Goal: Information Seeking & Learning: Learn about a topic

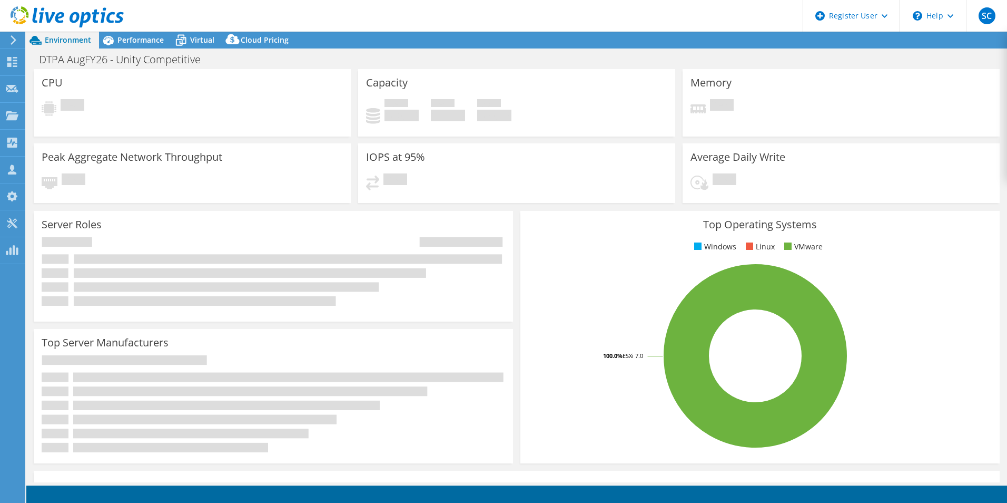
select select "USD"
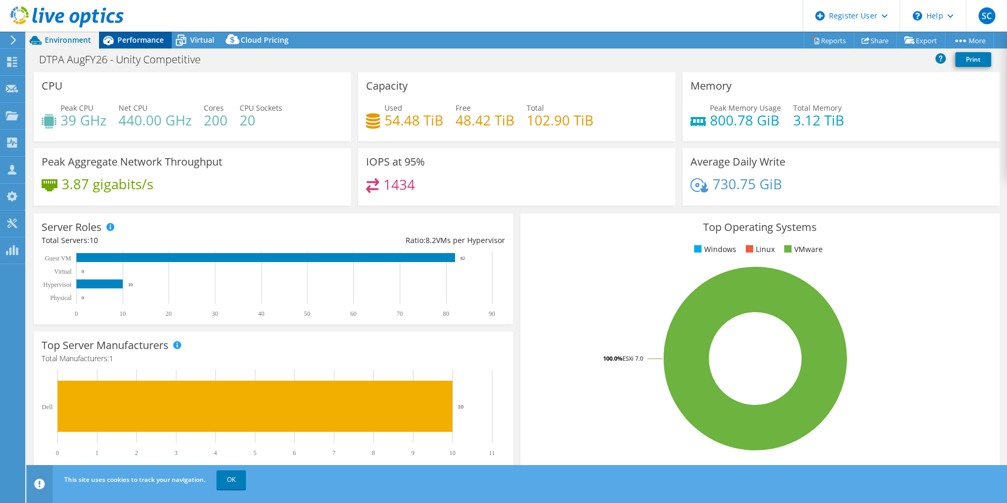
click at [136, 40] on span "Performance" at bounding box center [140, 40] width 46 height 10
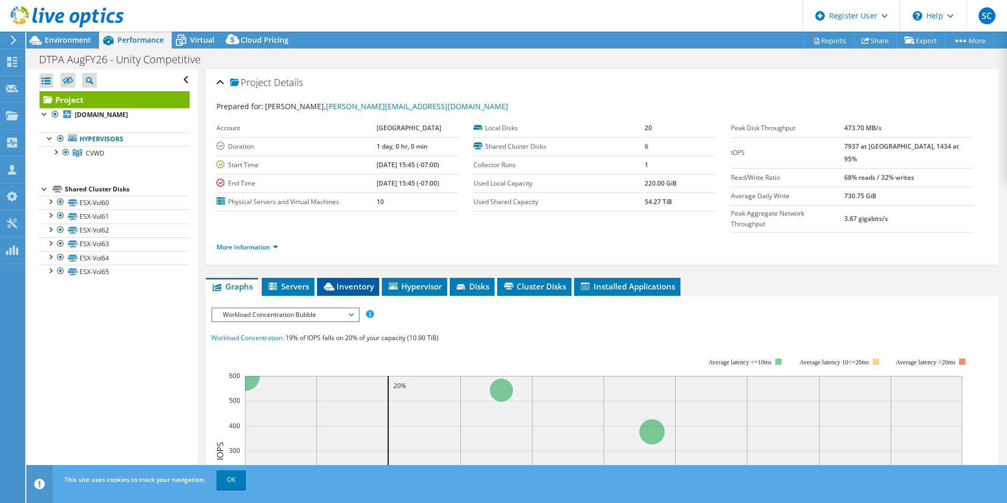
click at [367, 281] on span "Inventory" at bounding box center [348, 286] width 52 height 11
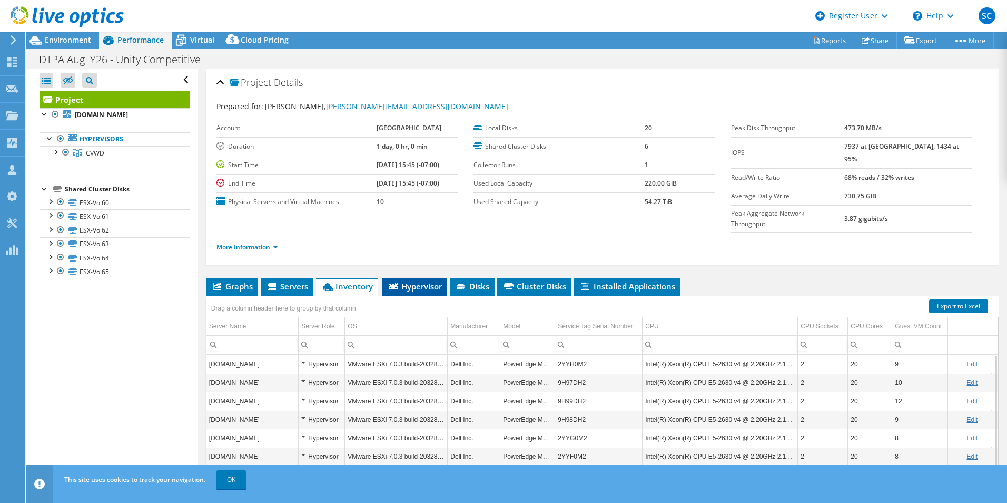
scroll to position [56, 0]
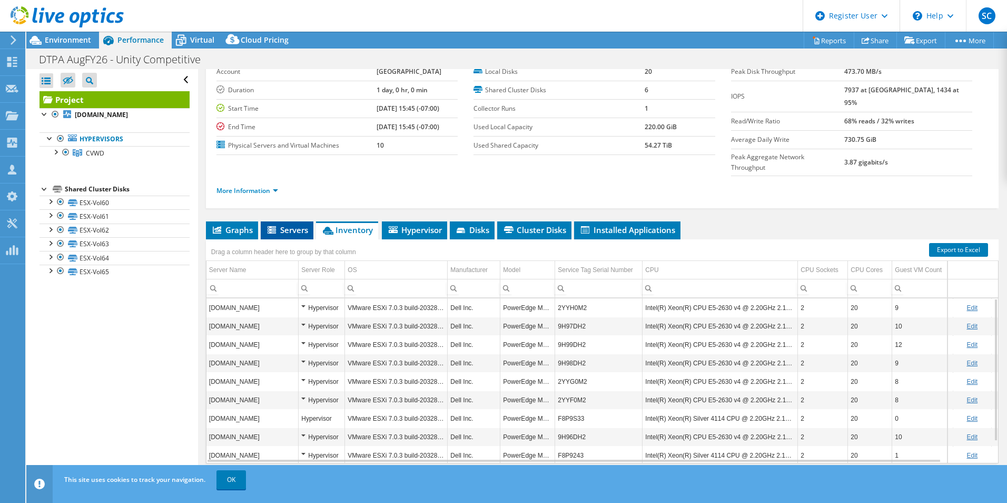
click at [290, 221] on li "Servers" at bounding box center [287, 230] width 53 height 18
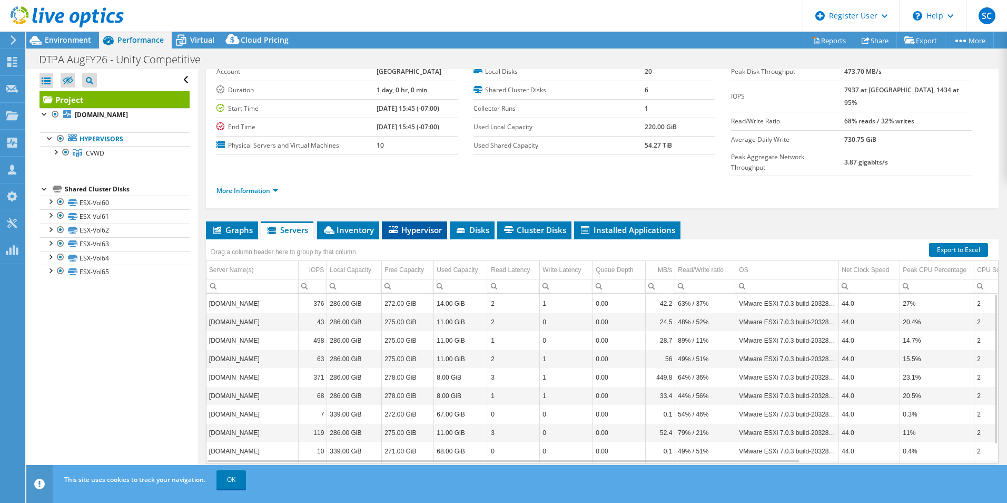
click at [426, 224] on span "Hypervisor" at bounding box center [414, 229] width 55 height 11
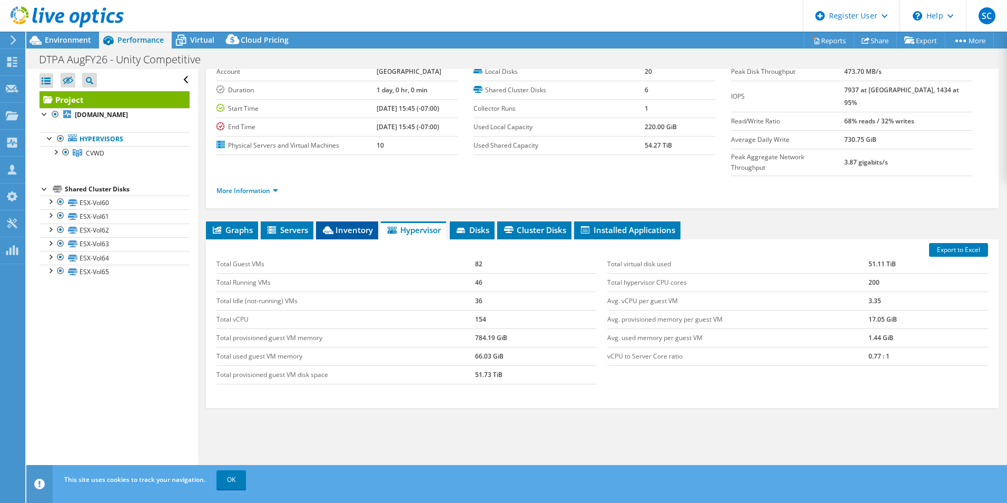
click at [353, 224] on span "Inventory" at bounding box center [347, 229] width 52 height 11
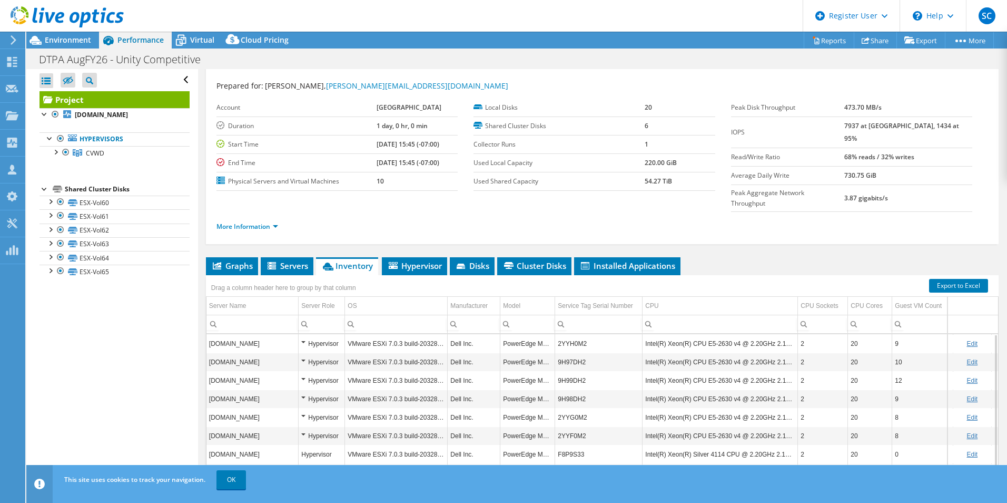
scroll to position [0, 0]
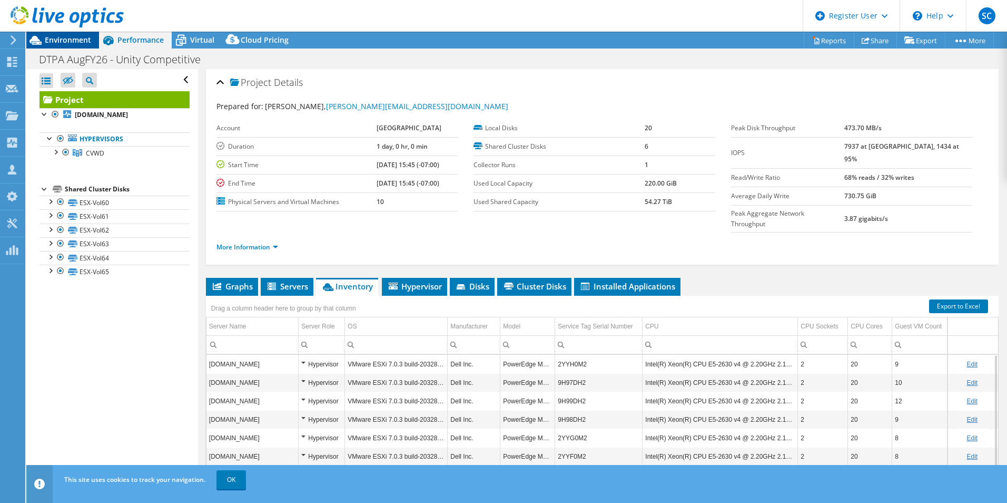
click at [82, 39] on span "Environment" at bounding box center [68, 40] width 46 height 10
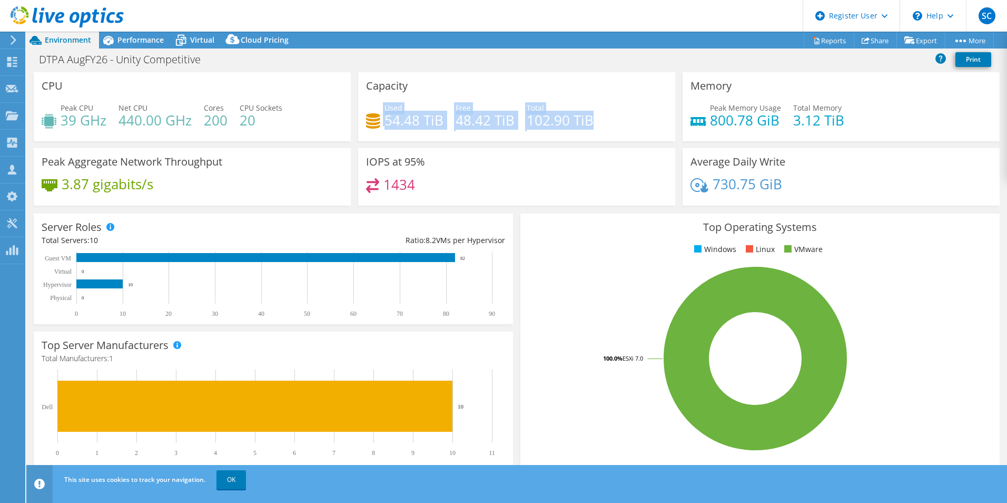
drag, startPoint x: 612, startPoint y: 124, endPoint x: 361, endPoint y: 122, distance: 251.3
click at [361, 122] on div "Capacity Used 54.48 TiB Free 48.42 TiB Total 102.90 TiB" at bounding box center [516, 106] width 317 height 69
click at [640, 104] on div "Used 54.48 TiB Free 48.42 TiB Total 102.90 TiB" at bounding box center [516, 119] width 301 height 34
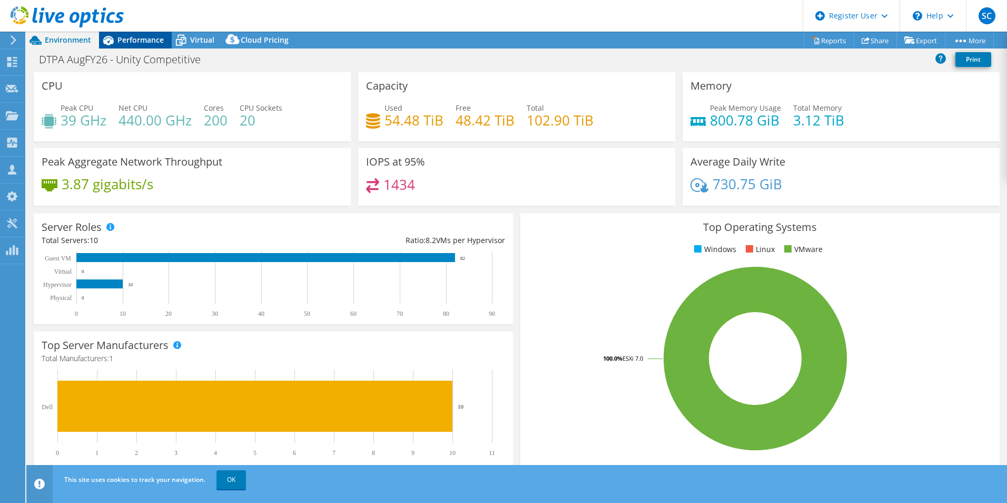
click at [152, 36] on span "Performance" at bounding box center [140, 40] width 46 height 10
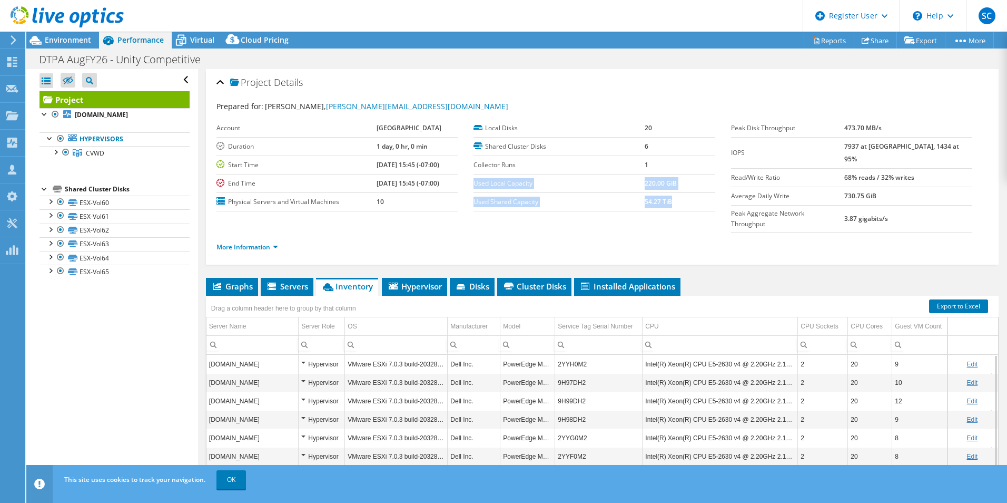
drag, startPoint x: 672, startPoint y: 202, endPoint x: 471, endPoint y: 183, distance: 202.1
click at [474, 183] on tbody "Local Disks 20 Shared Cluster Disks 6 Collector Runs 1 Used Local Capacity 220.…" at bounding box center [594, 165] width 241 height 92
click at [80, 40] on span "Environment" at bounding box center [68, 40] width 46 height 10
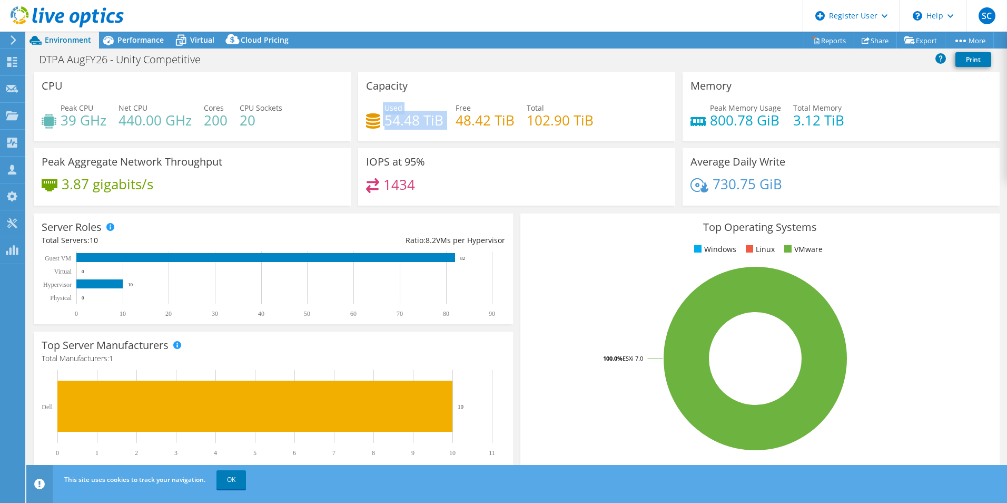
drag, startPoint x: 416, startPoint y: 124, endPoint x: 367, endPoint y: 125, distance: 48.5
click at [367, 125] on div "Used 54.48 TiB Free 48.42 TiB Total 102.90 TiB" at bounding box center [516, 119] width 301 height 34
click at [143, 37] on span "Performance" at bounding box center [140, 40] width 46 height 10
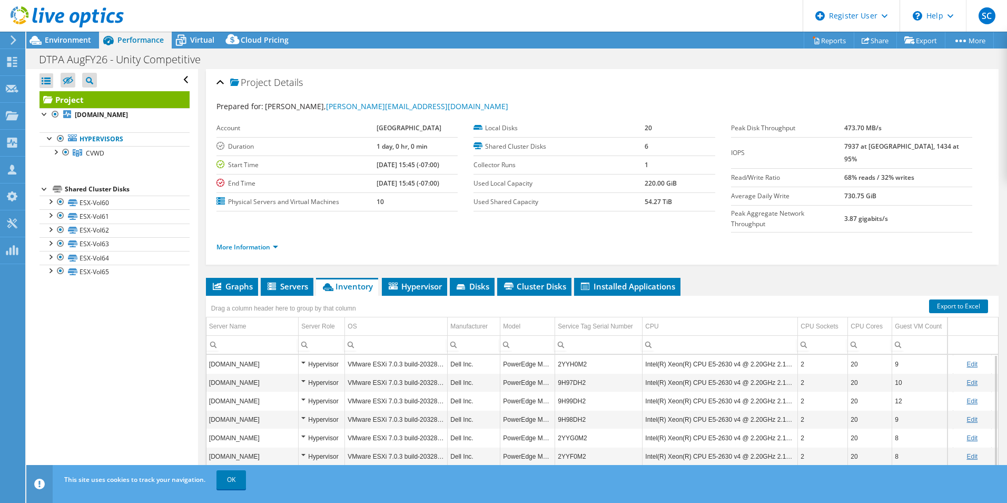
drag, startPoint x: 669, startPoint y: 180, endPoint x: 630, endPoint y: 185, distance: 39.8
click at [630, 185] on tr "Used Local Capacity 220.00 GiB" at bounding box center [594, 183] width 241 height 18
drag, startPoint x: 671, startPoint y: 199, endPoint x: 632, endPoint y: 200, distance: 39.0
click at [632, 200] on tr "Used Shared Capacity 54.27 TiB" at bounding box center [594, 201] width 241 height 18
click at [67, 40] on span "Environment" at bounding box center [68, 40] width 46 height 10
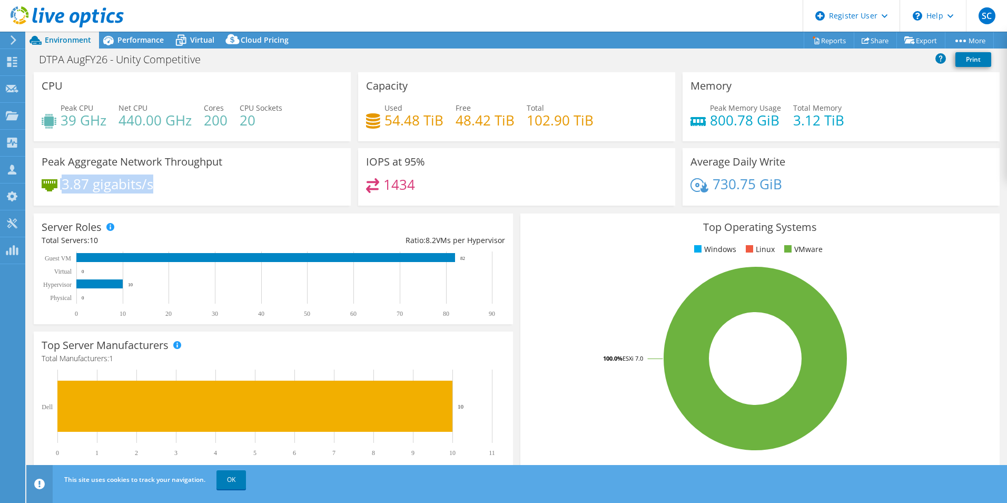
drag, startPoint x: 230, startPoint y: 182, endPoint x: 43, endPoint y: 172, distance: 187.3
click at [43, 172] on div "Peak Aggregate Network Throughput 3.87 gigabits/s" at bounding box center [192, 176] width 317 height 57
drag, startPoint x: 43, startPoint y: 172, endPoint x: 245, endPoint y: 178, distance: 201.8
click at [245, 178] on div "Peak Aggregate Network Throughput 3.87 gigabits/s" at bounding box center [192, 176] width 317 height 57
drag, startPoint x: 817, startPoint y: 198, endPoint x: 694, endPoint y: 175, distance: 124.7
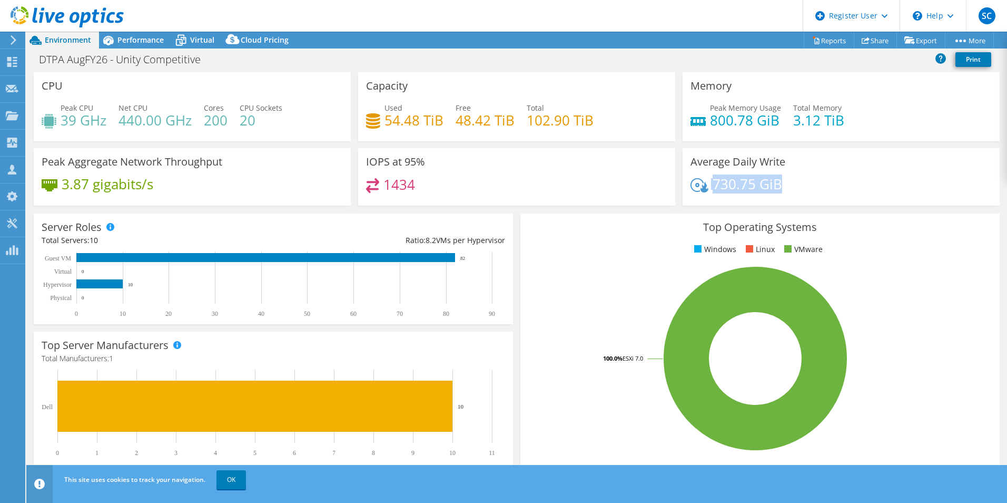
click at [694, 175] on div "Average Daily Write 730.75 GiB" at bounding box center [841, 176] width 317 height 57
click at [829, 173] on div "Average Daily Write 730.75 GiB" at bounding box center [841, 176] width 317 height 57
drag, startPoint x: 802, startPoint y: 194, endPoint x: 652, endPoint y: 181, distance: 151.2
click at [652, 181] on div "CPU Peak CPU 39 GHz Net CPU 440.00 GHz Cores 200 CPU Sockets 20 Capacity Used 5…" at bounding box center [517, 142] width 974 height 140
drag, startPoint x: 652, startPoint y: 181, endPoint x: 785, endPoint y: 178, distance: 133.8
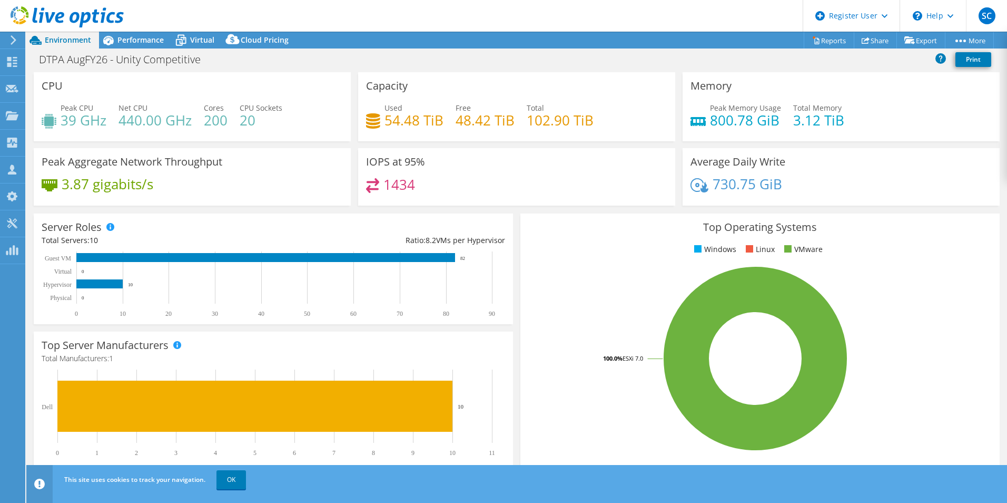
click at [785, 178] on div "730.75 GiB" at bounding box center [841, 189] width 301 height 22
drag, startPoint x: 786, startPoint y: 179, endPoint x: 701, endPoint y: 189, distance: 85.9
click at [701, 189] on div "730.75 GiB" at bounding box center [841, 189] width 301 height 22
drag, startPoint x: 439, startPoint y: 121, endPoint x: 386, endPoint y: 121, distance: 53.2
click at [386, 121] on h4 "54.48 TiB" at bounding box center [414, 120] width 59 height 12
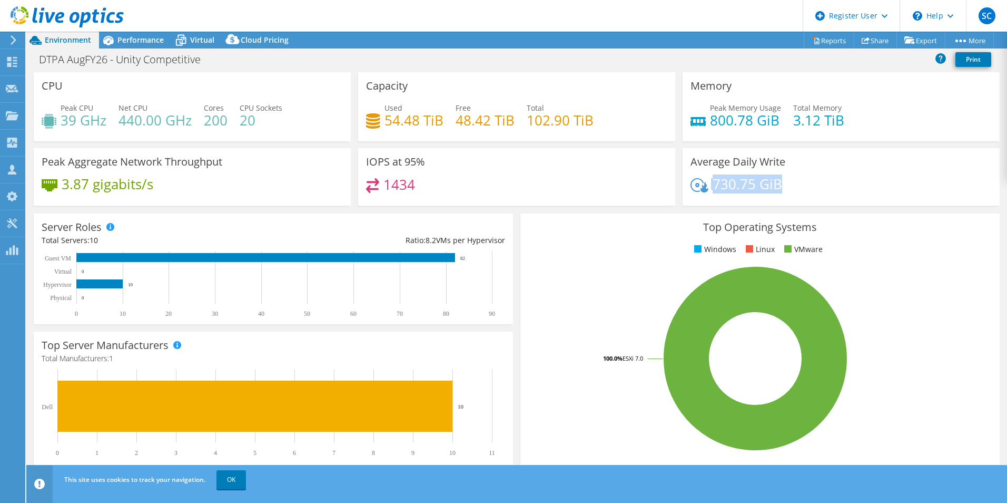
drag, startPoint x: 778, startPoint y: 188, endPoint x: 703, endPoint y: 184, distance: 75.4
click at [703, 184] on div "730.75 GiB" at bounding box center [841, 189] width 301 height 22
click at [750, 183] on h4 "730.75 GiB" at bounding box center [748, 184] width 70 height 12
drag, startPoint x: 781, startPoint y: 189, endPoint x: 703, endPoint y: 188, distance: 78.5
click at [703, 188] on div "730.75 GiB" at bounding box center [841, 189] width 301 height 22
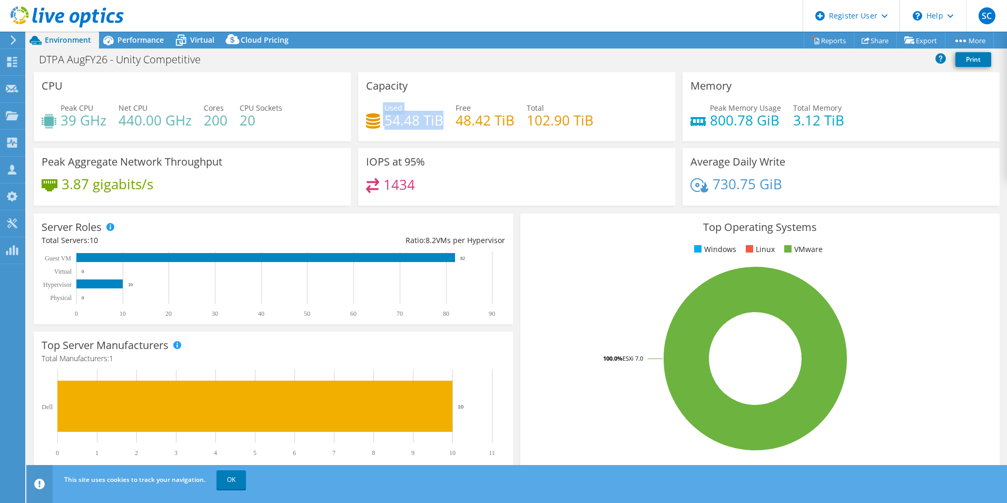
drag, startPoint x: 438, startPoint y: 121, endPoint x: 364, endPoint y: 119, distance: 73.8
click at [366, 119] on div "Used 54.48 TiB" at bounding box center [404, 114] width 77 height 24
drag, startPoint x: 783, startPoint y: 183, endPoint x: 725, endPoint y: 181, distance: 57.5
click at [725, 181] on div "730.75 GiB" at bounding box center [841, 189] width 301 height 22
drag, startPoint x: 725, startPoint y: 181, endPoint x: 831, endPoint y: 178, distance: 105.4
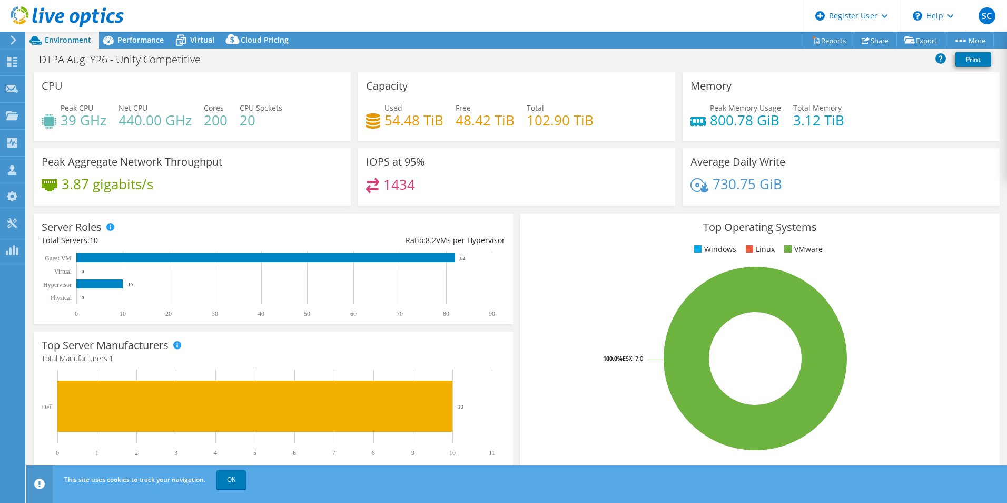
click at [831, 178] on div "730.75 GiB" at bounding box center [841, 189] width 301 height 22
drag, startPoint x: 419, startPoint y: 192, endPoint x: 366, endPoint y: 188, distance: 53.9
click at [366, 188] on div "1434" at bounding box center [516, 189] width 301 height 23
click at [135, 45] on div "Performance" at bounding box center [135, 40] width 73 height 17
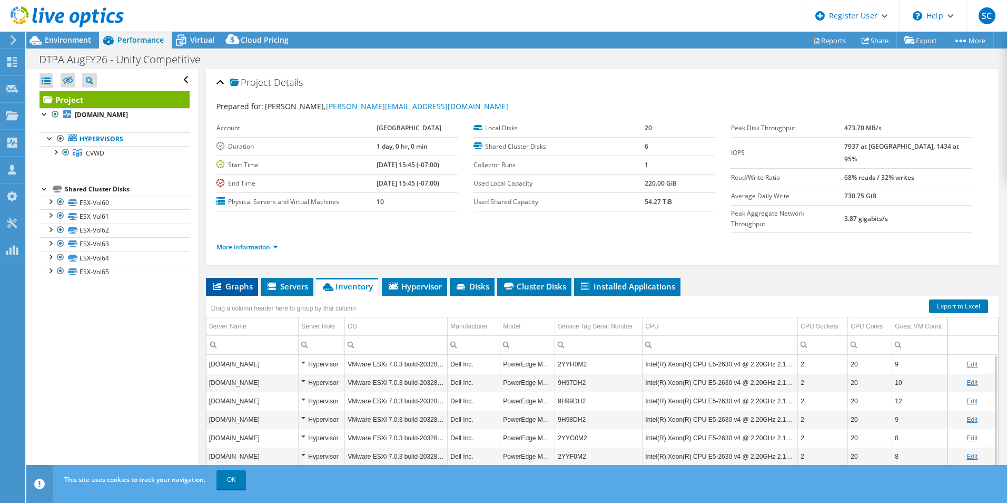
click at [241, 281] on span "Graphs" at bounding box center [232, 286] width 42 height 11
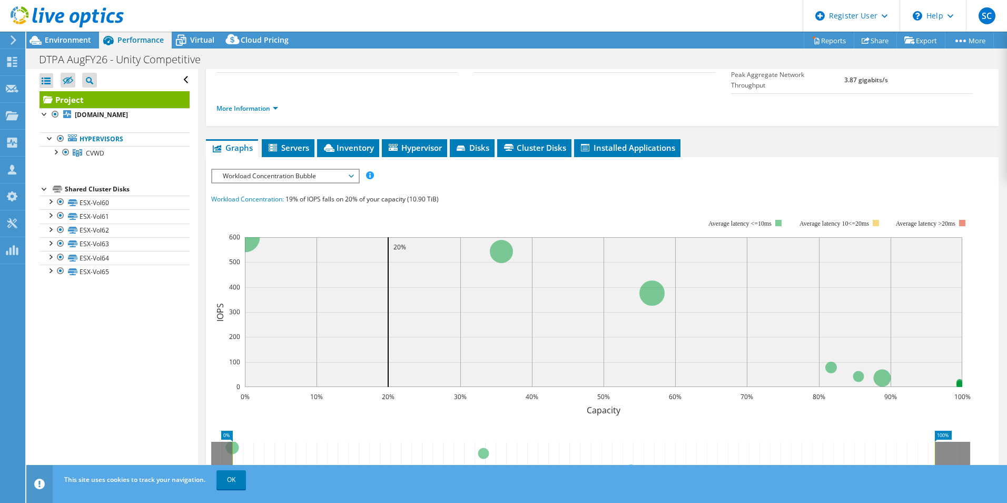
scroll to position [158, 0]
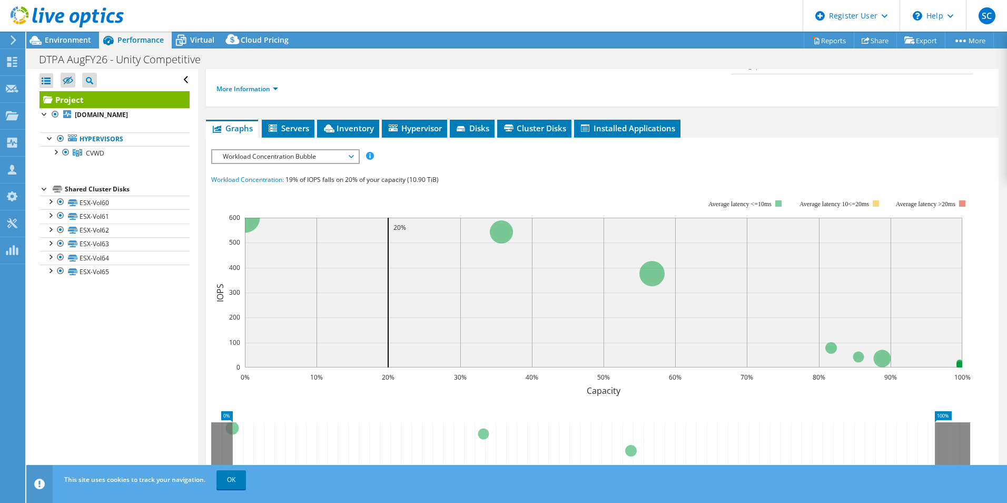
click at [285, 144] on div "IOPS Disk Throughput IO Size Latency Queue Depth CPU Percentage Memory Page Fau…" at bounding box center [602, 341] width 782 height 395
click at [293, 150] on span "Workload Concentration Bubble" at bounding box center [285, 156] width 135 height 13
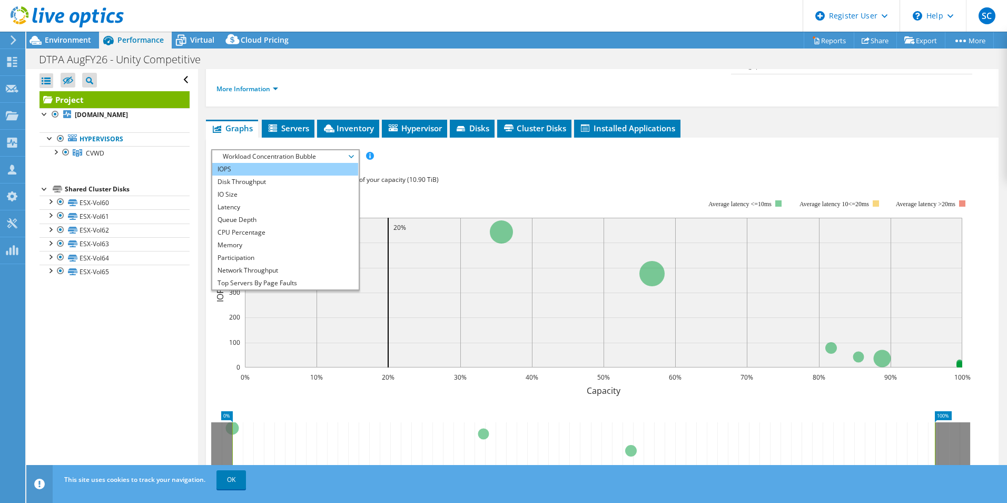
click at [258, 163] on li "IOPS" at bounding box center [285, 169] width 146 height 13
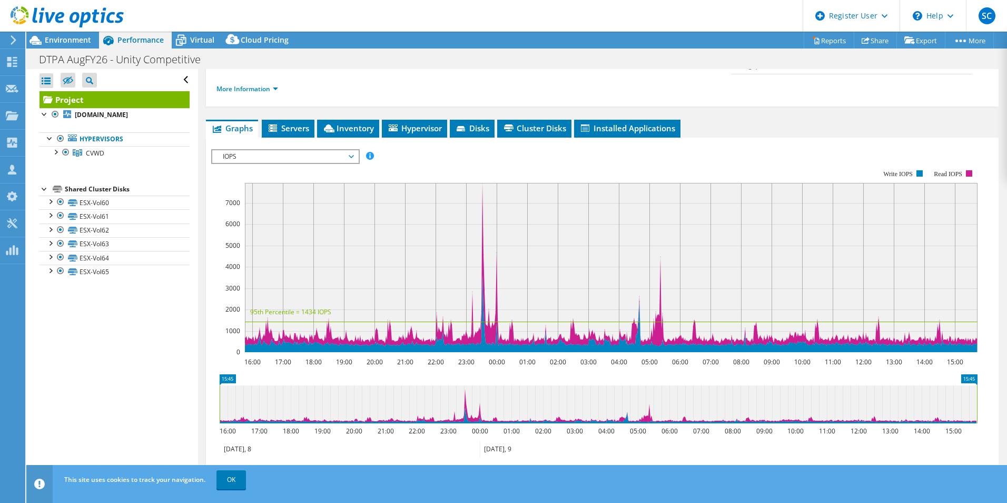
click at [326, 150] on span "IOPS" at bounding box center [285, 156] width 135 height 13
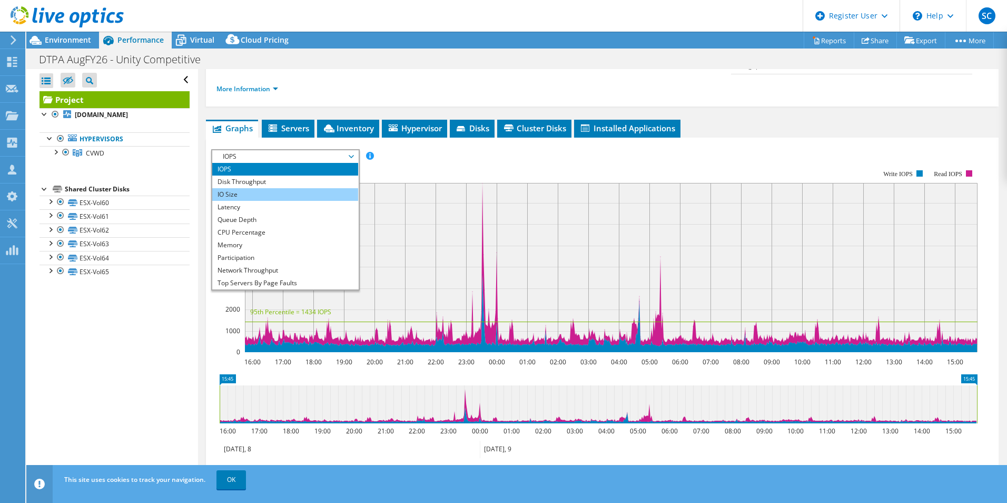
click at [291, 188] on li "IO Size" at bounding box center [285, 194] width 146 height 13
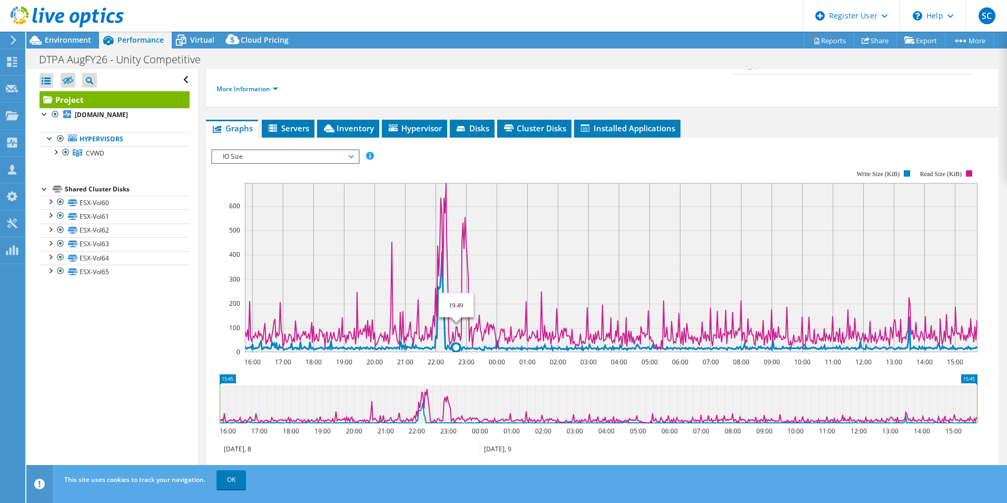
click at [475, 329] on icon at bounding box center [610, 300] width 733 height 99
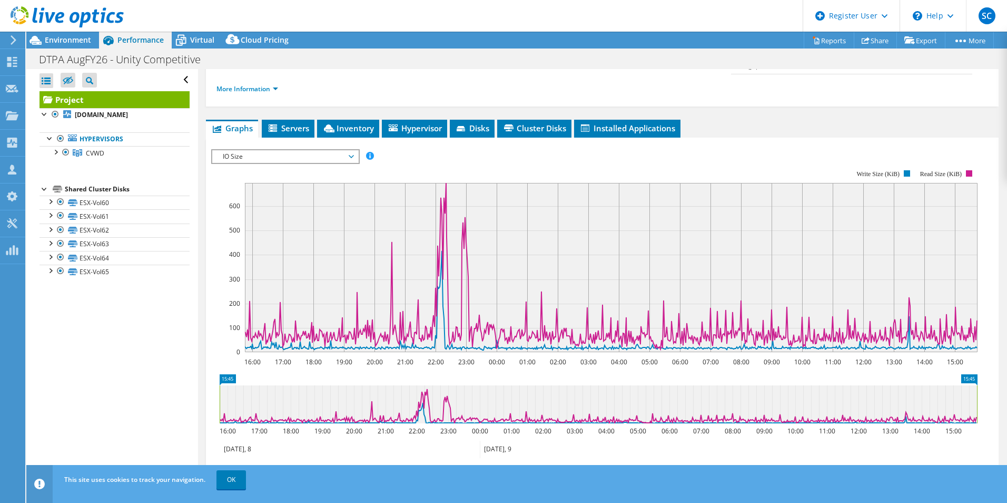
click at [350, 150] on span "IO Size" at bounding box center [285, 156] width 135 height 13
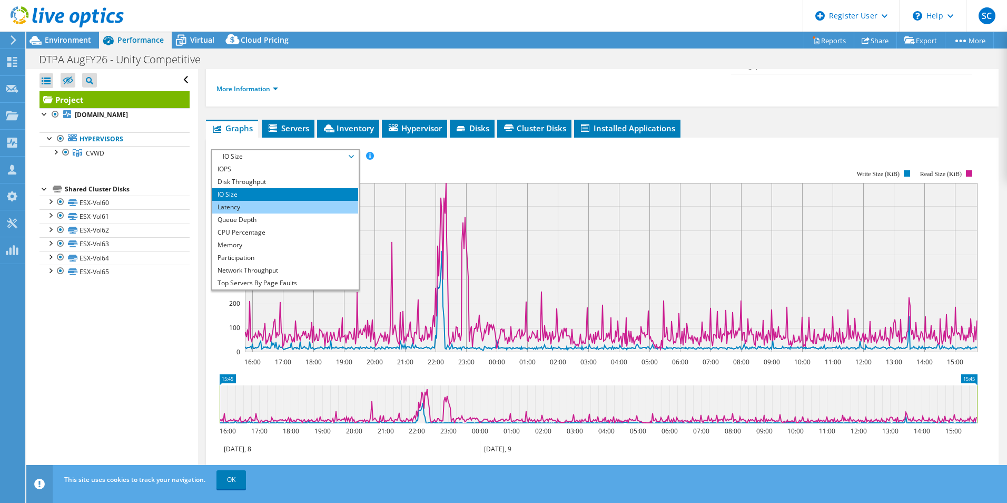
click at [282, 201] on li "Latency" at bounding box center [285, 207] width 146 height 13
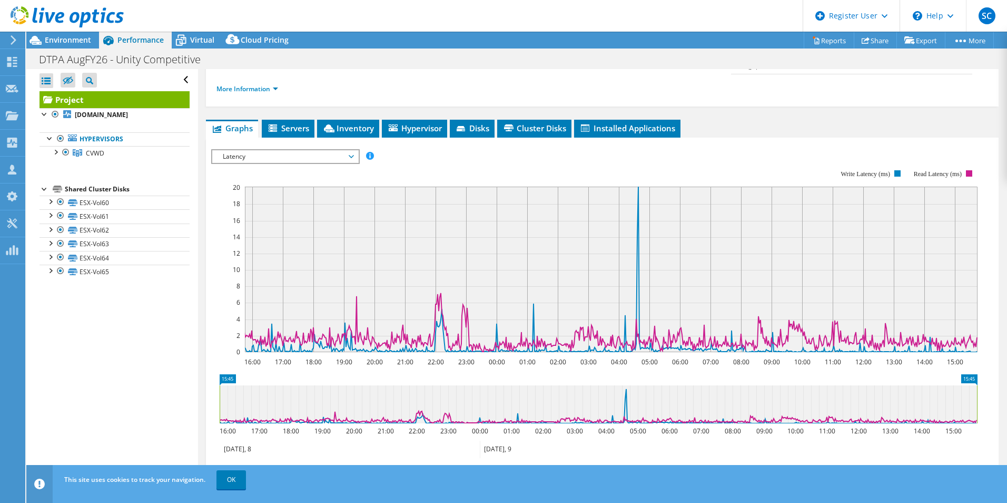
scroll to position [0, 0]
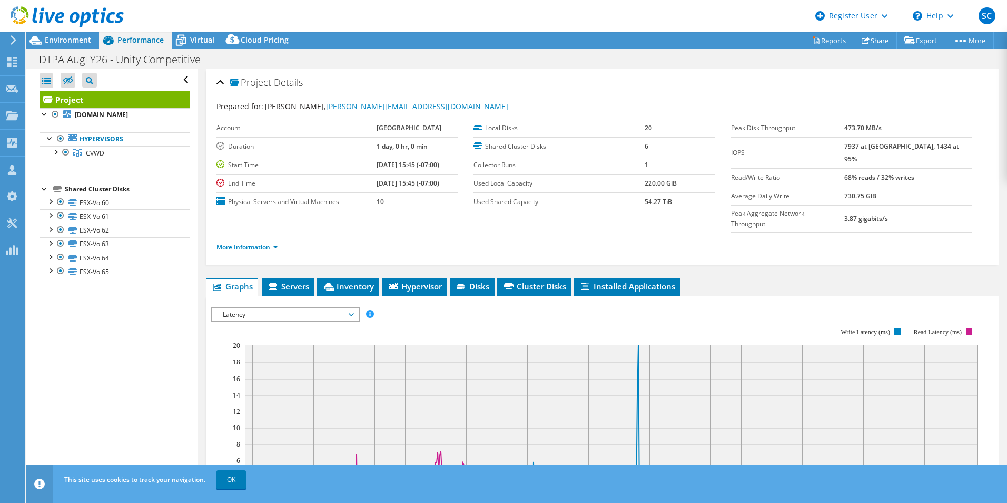
click at [281, 241] on li "More Information" at bounding box center [251, 247] width 68 height 12
click at [279, 241] on li "More Information" at bounding box center [251, 247] width 68 height 12
click at [272, 242] on link "More Information" at bounding box center [248, 246] width 62 height 9
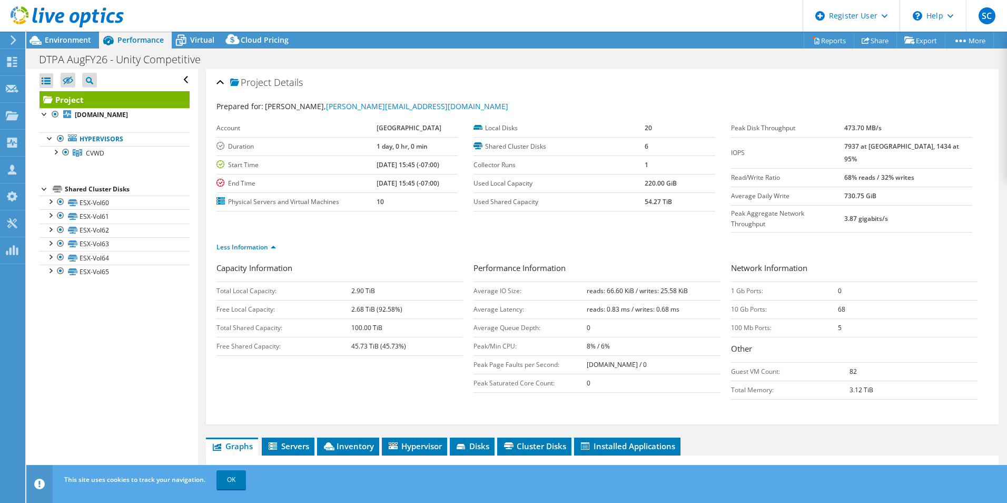
drag, startPoint x: 683, startPoint y: 292, endPoint x: 565, endPoint y: 288, distance: 118.1
click at [565, 300] on tr "Average Latency: reads: 0.83 ms / writes: 0.68 ms" at bounding box center [597, 309] width 247 height 18
drag, startPoint x: 565, startPoint y: 288, endPoint x: 694, endPoint y: 290, distance: 129.1
click at [684, 300] on td "reads: 0.83 ms / writes: 0.68 ms" at bounding box center [653, 309] width 133 height 18
drag, startPoint x: 705, startPoint y: 276, endPoint x: 583, endPoint y: 267, distance: 123.1
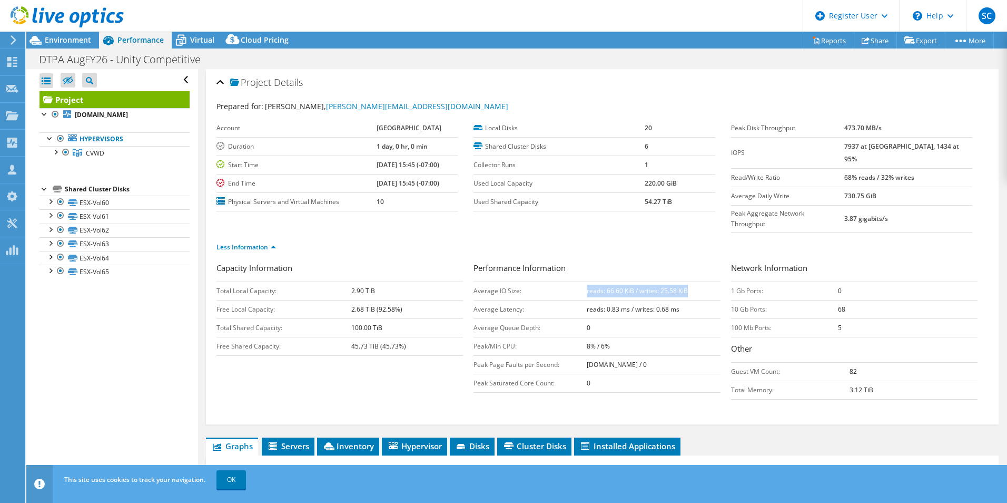
click at [587, 281] on td "reads: 66.60 KiB / writes: 25.58 KiB" at bounding box center [653, 290] width 133 height 18
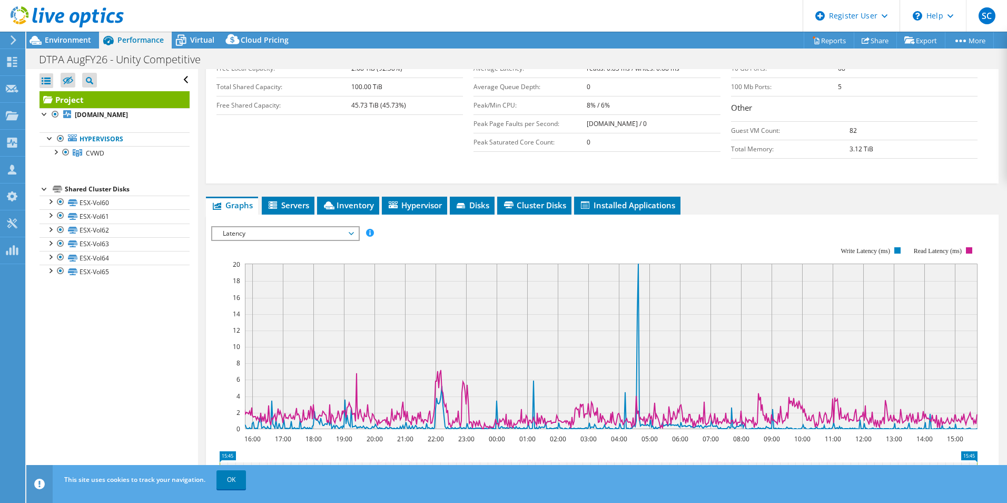
scroll to position [316, 0]
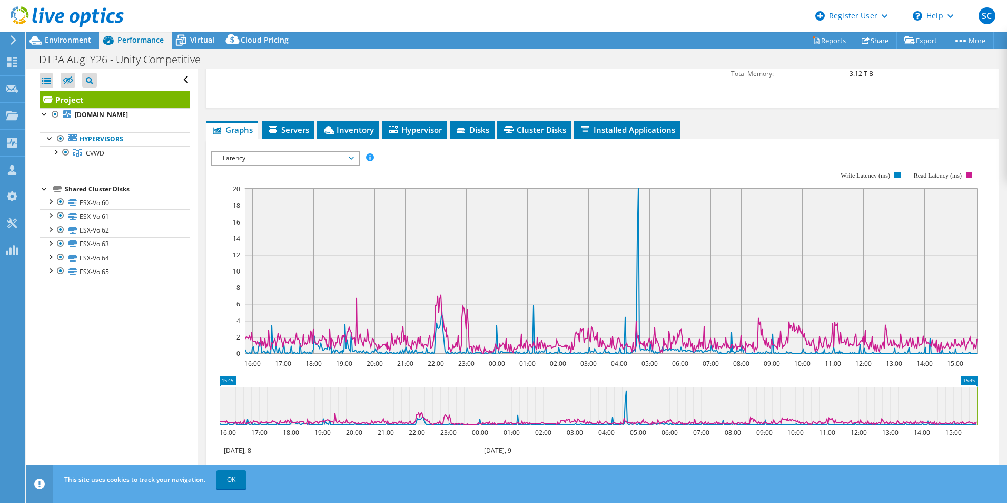
click at [337, 152] on span "Latency" at bounding box center [285, 158] width 135 height 13
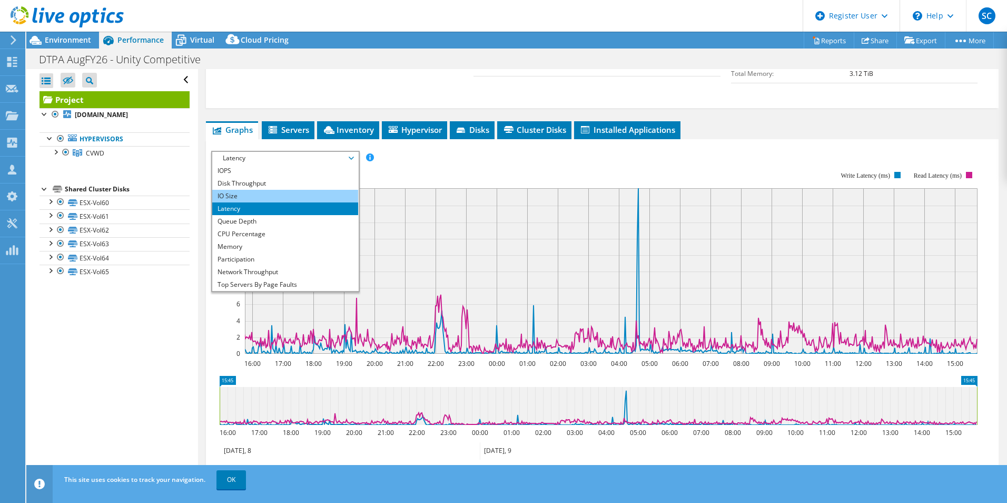
click at [276, 190] on li "IO Size" at bounding box center [285, 196] width 146 height 13
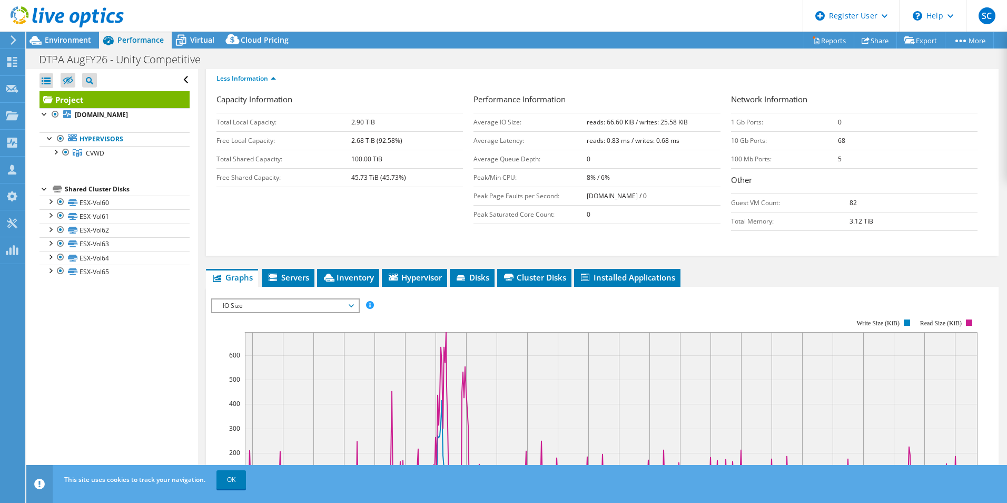
scroll to position [158, 0]
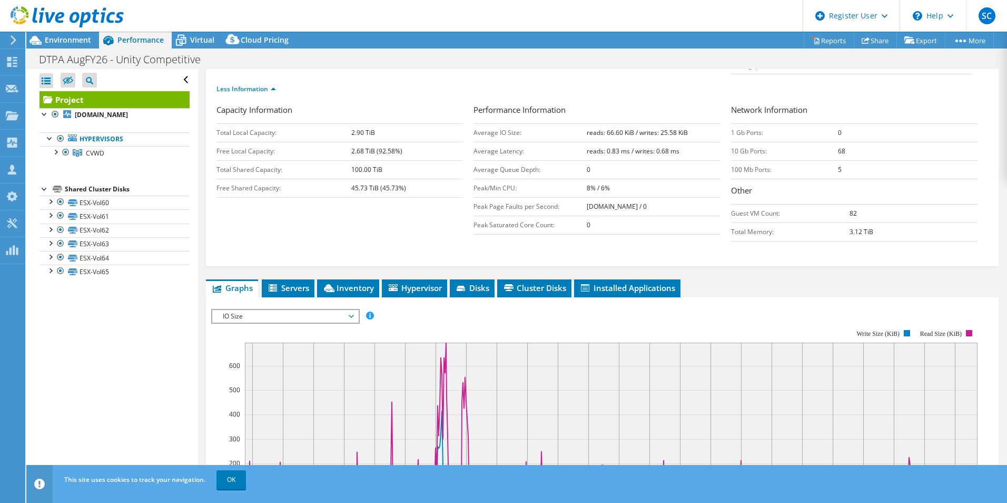
drag, startPoint x: 692, startPoint y: 109, endPoint x: 576, endPoint y: 107, distance: 115.9
click at [576, 123] on tr "Average IO Size: reads: 66.60 KiB / writes: 25.58 KiB" at bounding box center [597, 132] width 247 height 18
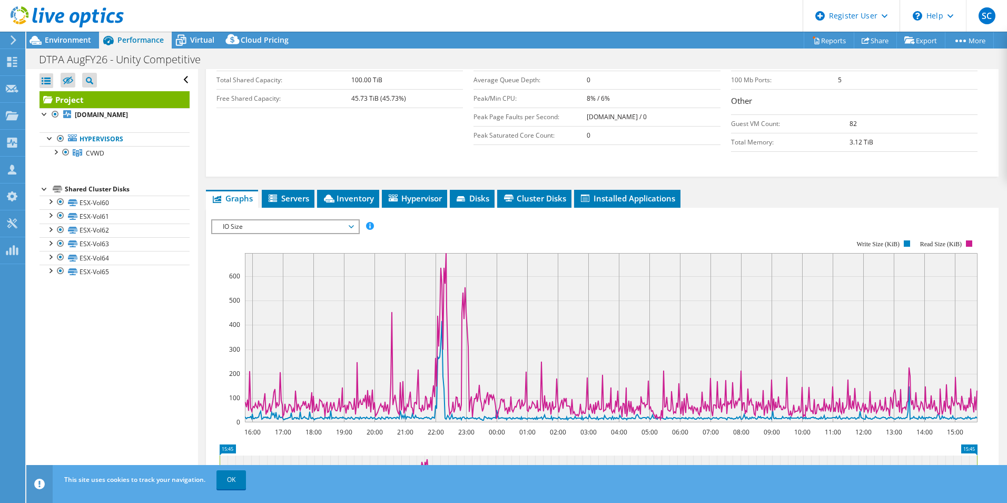
scroll to position [238, 0]
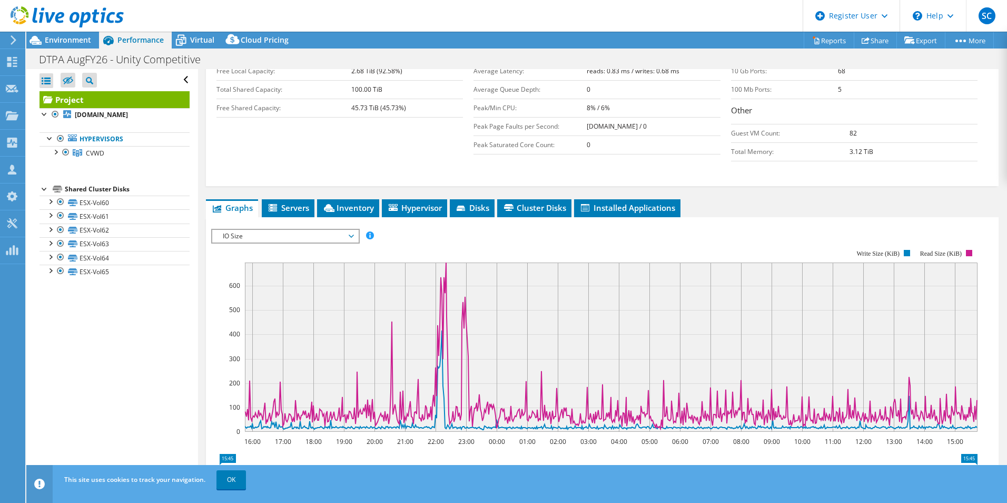
click at [281, 223] on div "IOPS Disk Throughput IO Size Latency Queue Depth CPU Percentage Memory Page Fau…" at bounding box center [602, 405] width 782 height 365
click at [281, 230] on span "IO Size" at bounding box center [285, 236] width 135 height 13
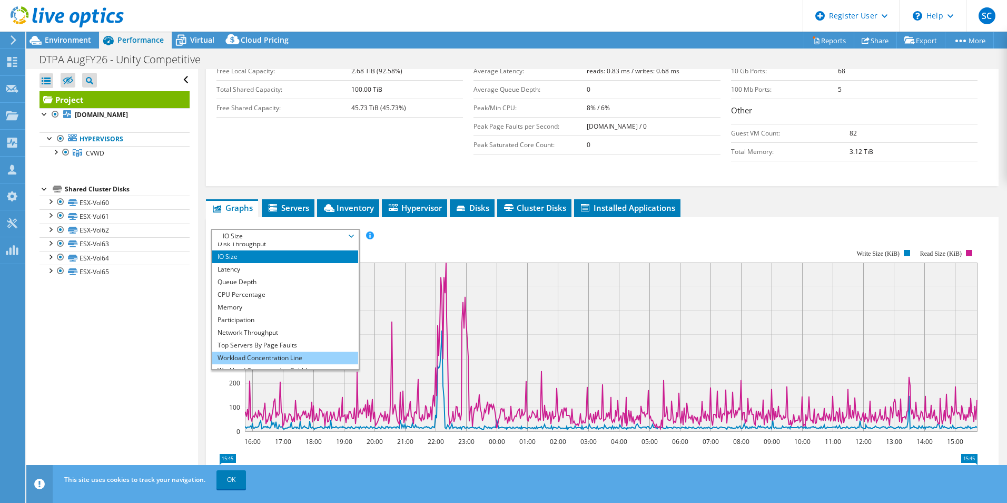
scroll to position [0, 0]
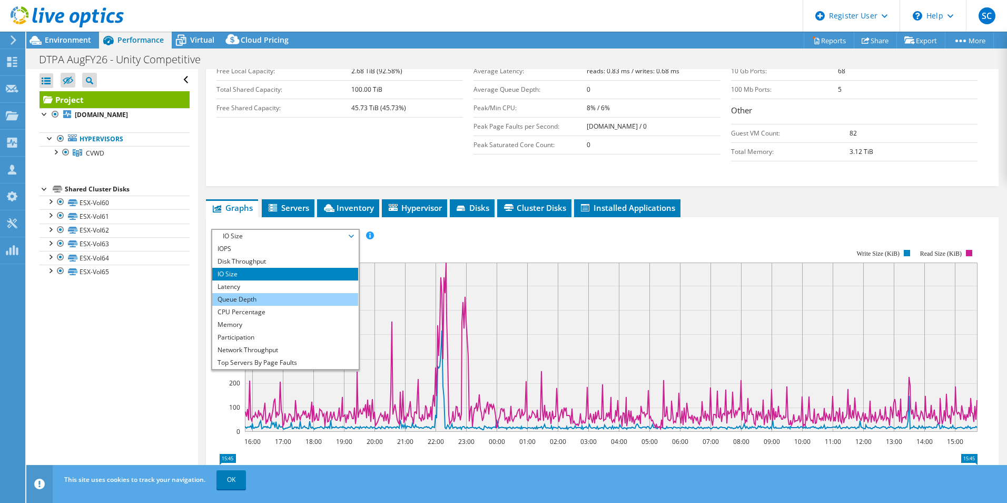
click at [275, 293] on li "Queue Depth" at bounding box center [285, 299] width 146 height 13
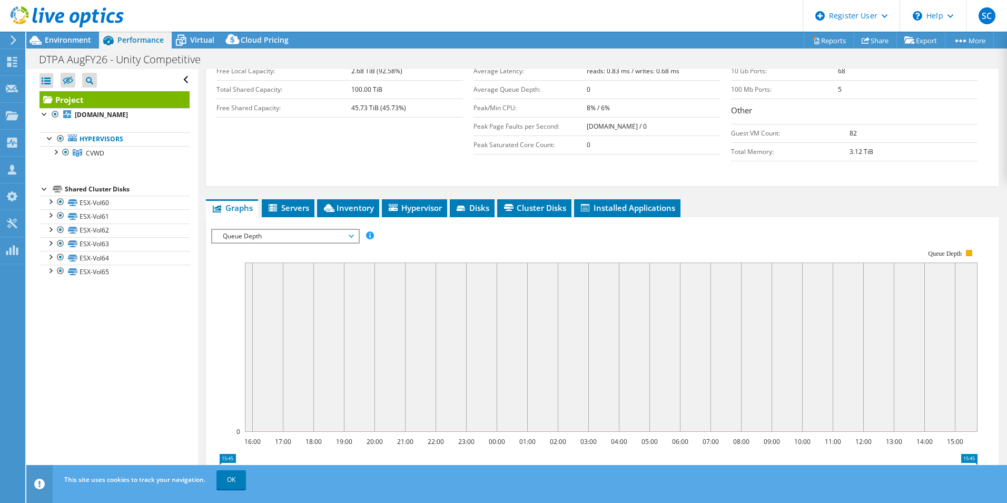
click at [277, 230] on span "Queue Depth" at bounding box center [285, 236] width 135 height 13
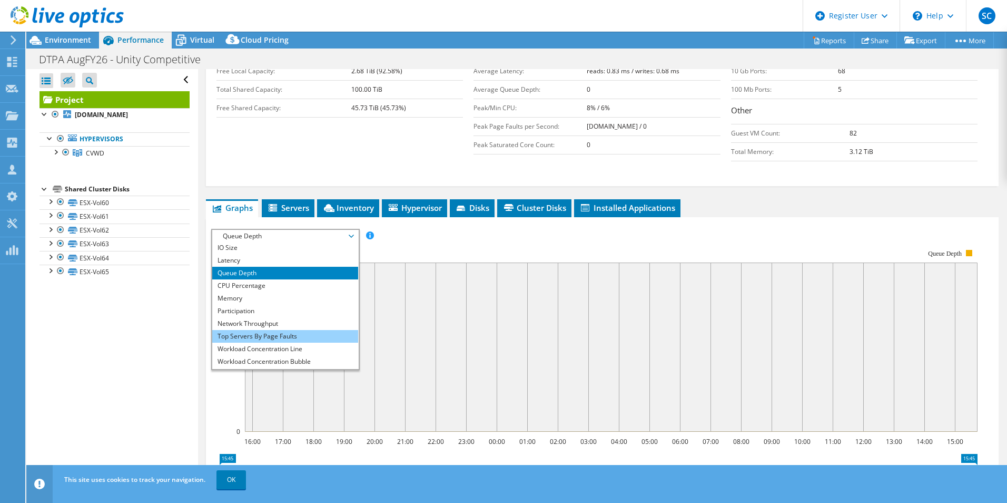
scroll to position [38, 0]
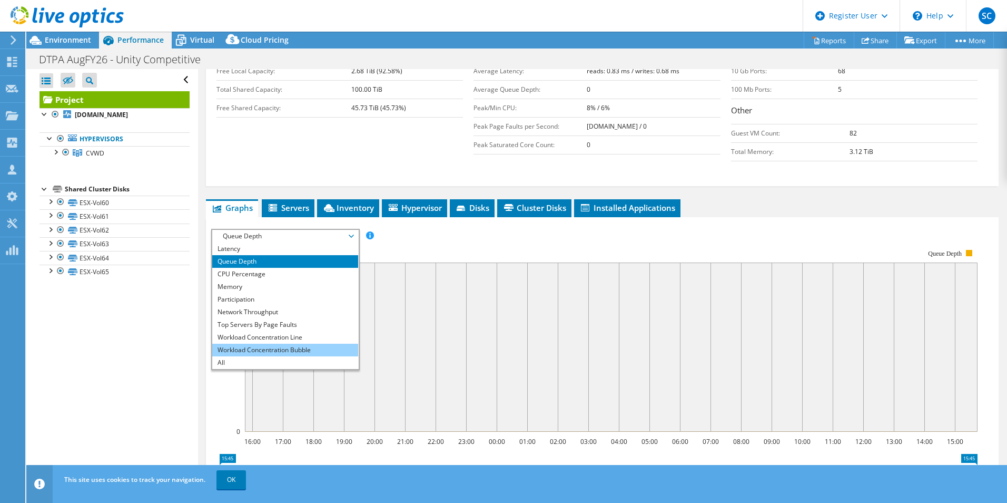
click at [270, 343] on li "Workload Concentration Bubble" at bounding box center [285, 349] width 146 height 13
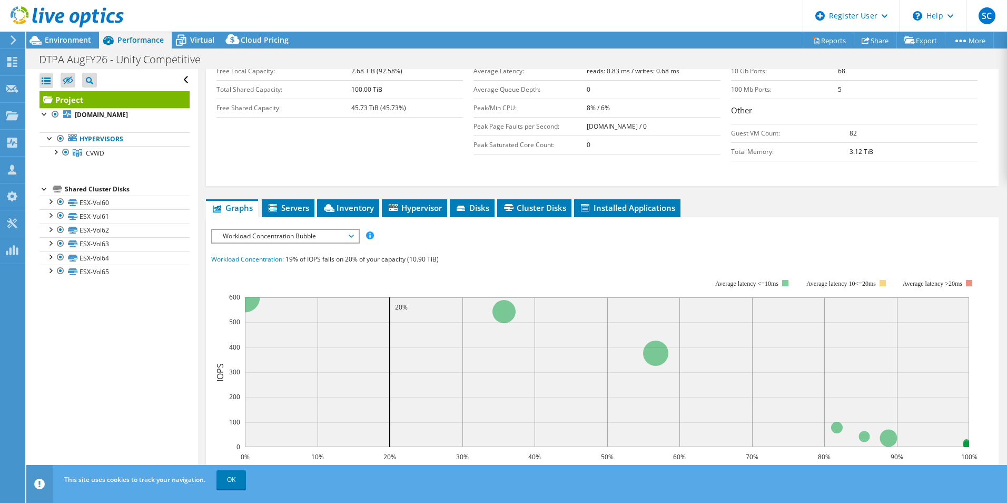
drag, startPoint x: 708, startPoint y: 259, endPoint x: 968, endPoint y: 254, distance: 260.3
click at [967, 265] on rect at bounding box center [594, 370] width 766 height 211
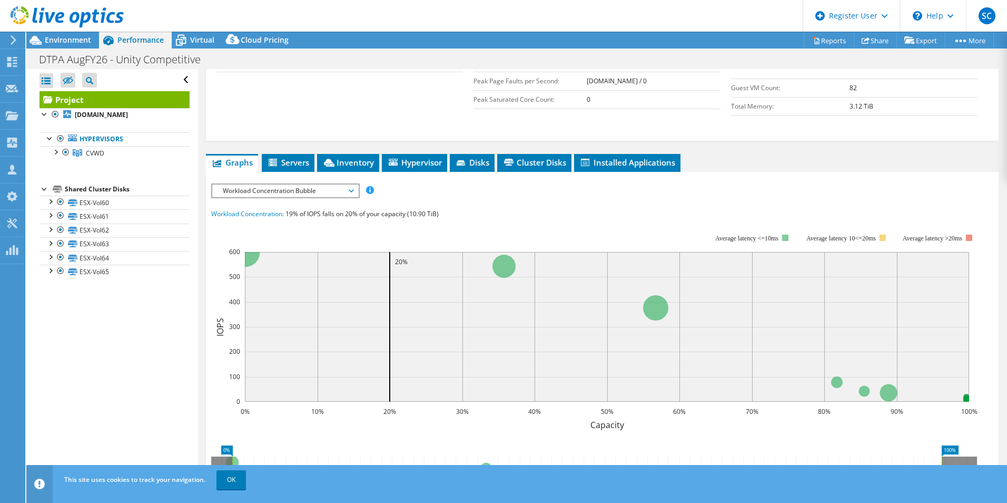
scroll to position [268, 0]
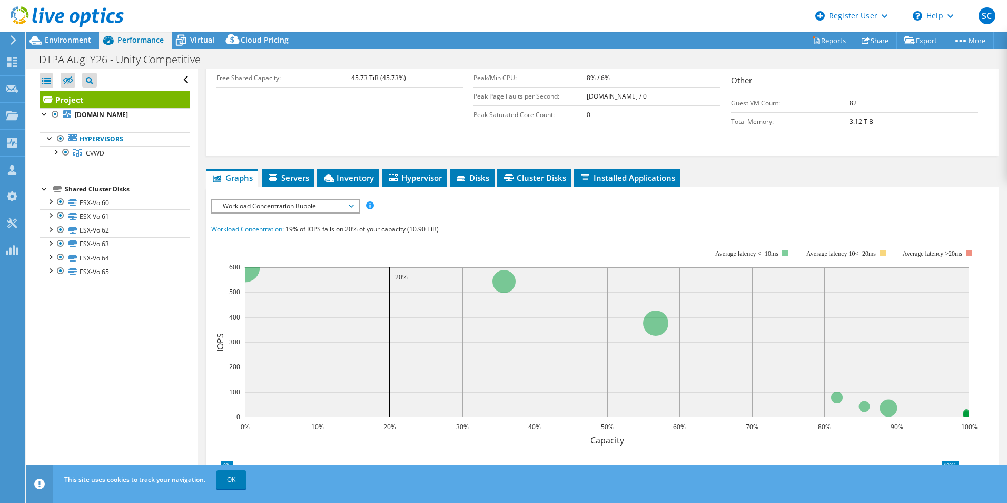
click at [290, 199] on div "Workload Concentration Bubble IOPS Disk Throughput IO Size Latency Queue Depth …" at bounding box center [285, 206] width 149 height 15
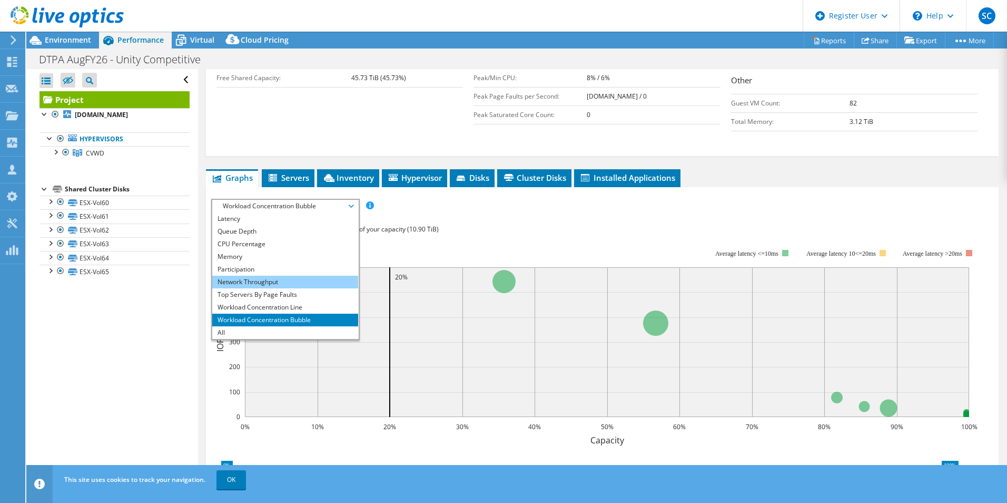
click at [265, 276] on li "Network Throughput" at bounding box center [285, 282] width 146 height 13
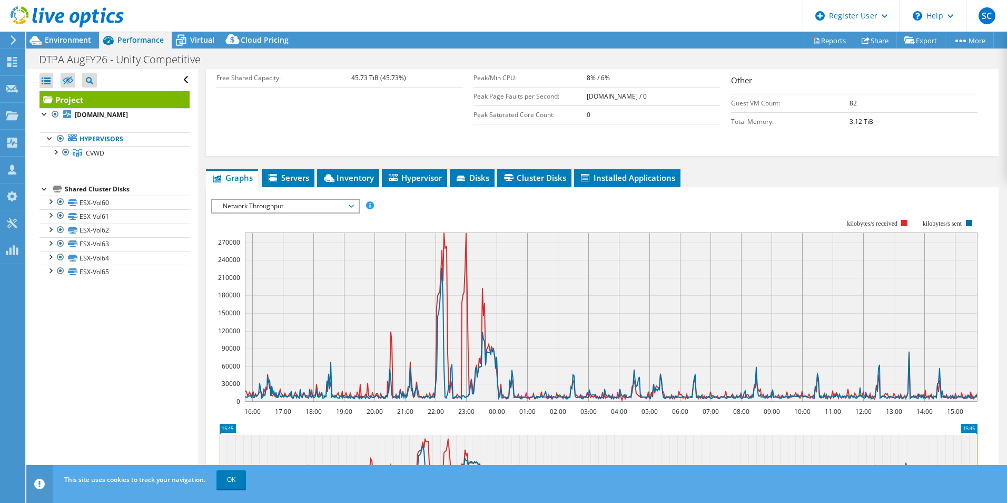
scroll to position [0, 0]
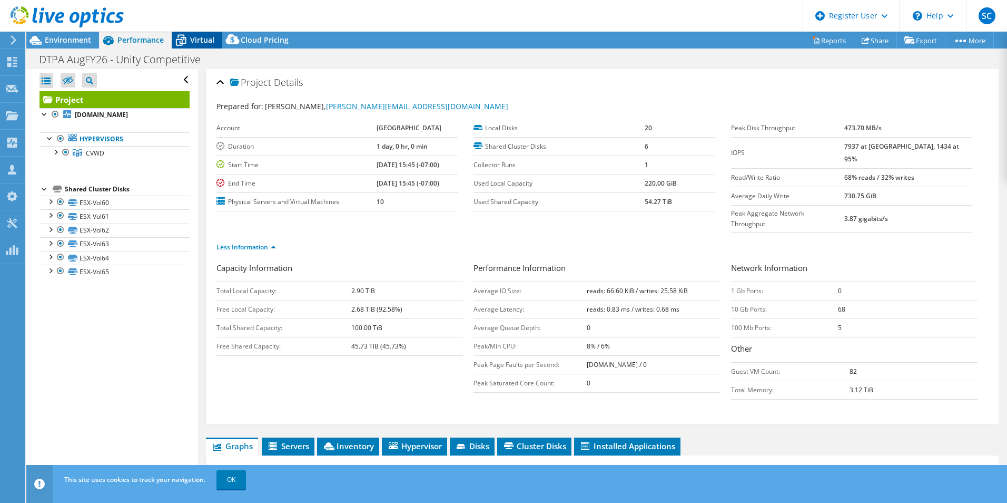
click at [195, 36] on span "Virtual" at bounding box center [202, 40] width 24 height 10
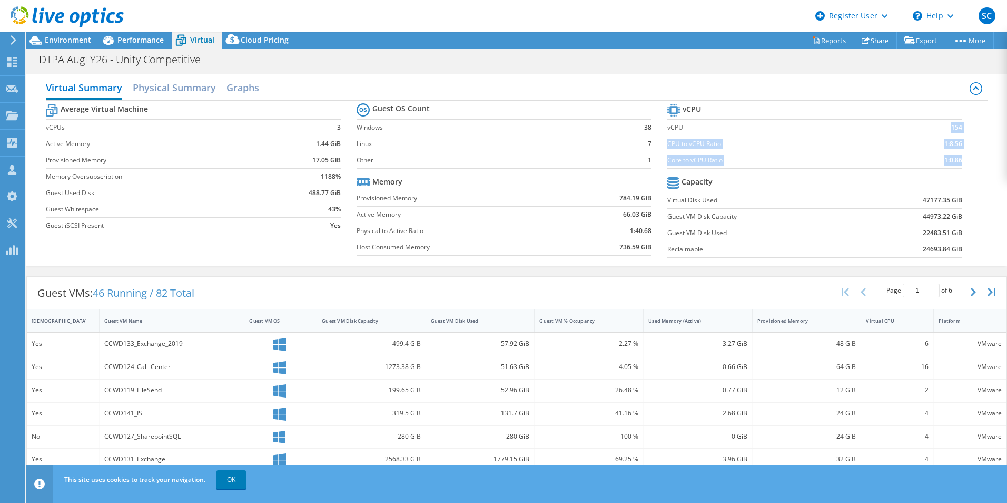
drag, startPoint x: 985, startPoint y: 122, endPoint x: 945, endPoint y: 125, distance: 39.6
click at [945, 125] on div "Virtual Summary Physical Summary Graphs Average Virtual Machine vCPUs 3 Active …" at bounding box center [516, 169] width 981 height 191
drag, startPoint x: 945, startPoint y: 125, endPoint x: 964, endPoint y: 151, distance: 31.6
click at [964, 155] on section "vCPU vCPU 154 CPU to vCPU Ratio 1:8.56 Core to vCPU Ratio 1:0.86 Capacity Virtu…" at bounding box center [822, 182] width 311 height 162
drag, startPoint x: 956, startPoint y: 161, endPoint x: 906, endPoint y: 167, distance: 50.4
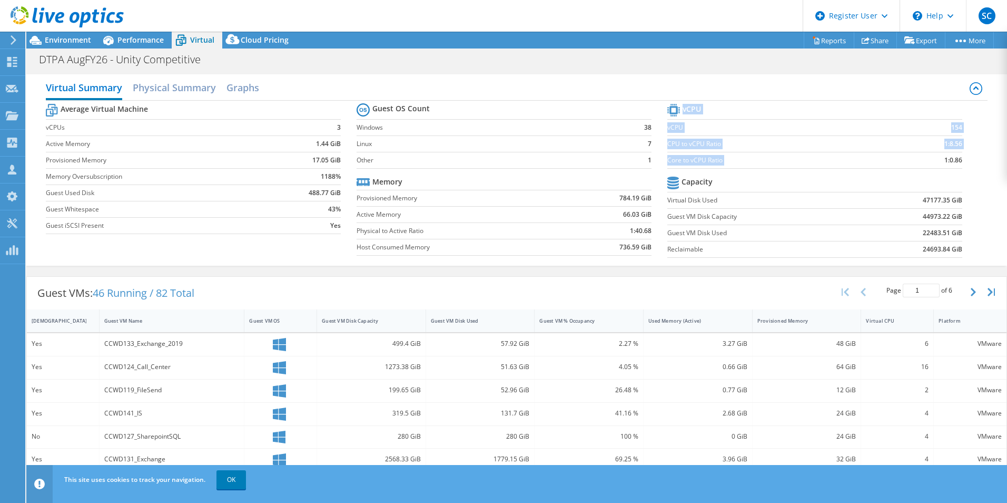
click at [906, 167] on section "vCPU vCPU 154 CPU to vCPU Ratio 1:8.56 Core to vCPU Ratio 1:0.86 Capacity Virtu…" at bounding box center [822, 182] width 311 height 162
drag, startPoint x: 667, startPoint y: 162, endPoint x: 957, endPoint y: 160, distance: 289.2
click at [957, 160] on section "vCPU vCPU 154 CPU to vCPU Ratio 1:8.56 Core to vCPU Ratio 1:0.86 Capacity Virtu…" at bounding box center [822, 182] width 311 height 162
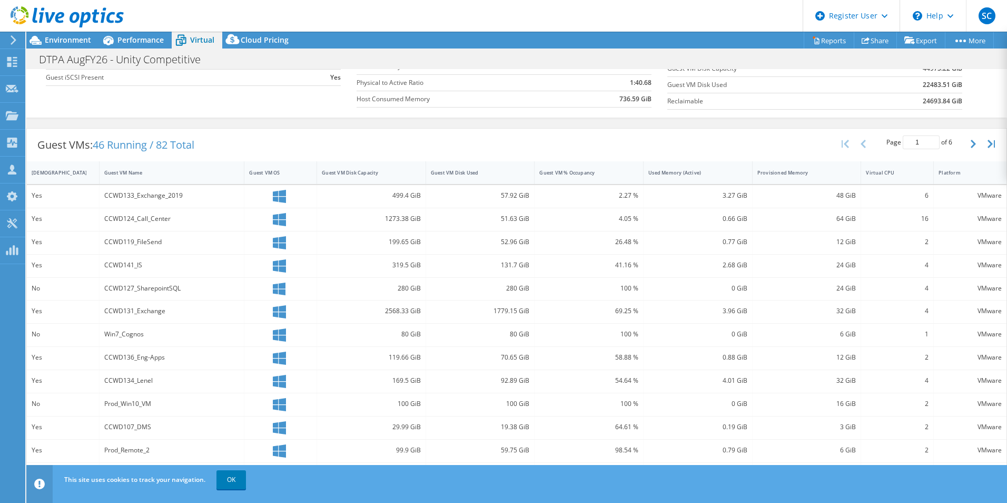
scroll to position [158, 0]
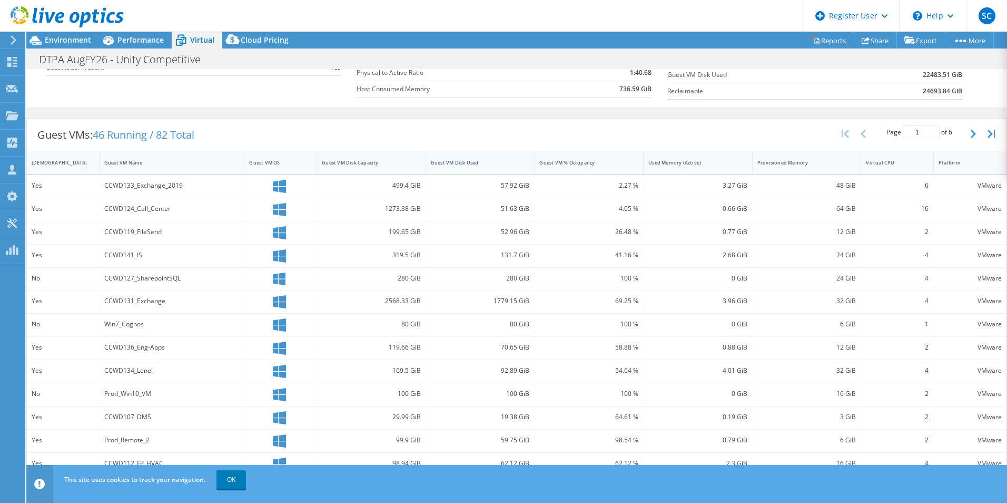
click at [479, 162] on div "Guest VM Disk Used" at bounding box center [474, 162] width 86 height 7
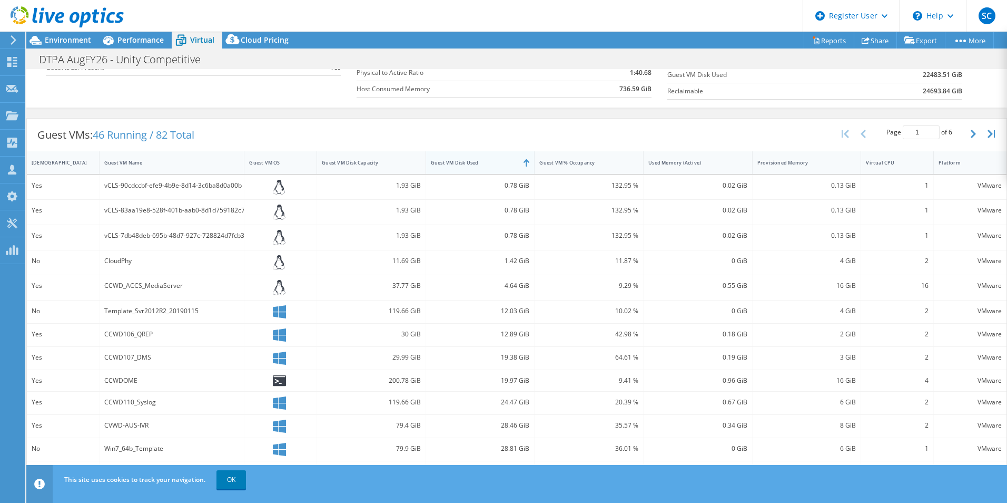
click at [479, 162] on div "Guest VM Disk Used" at bounding box center [474, 162] width 86 height 7
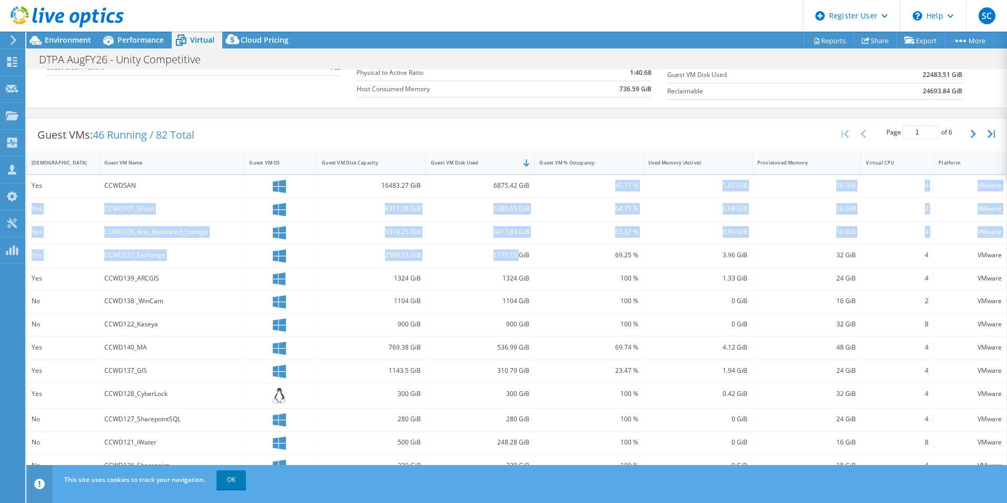
drag, startPoint x: 479, startPoint y: 162, endPoint x: 516, endPoint y: 253, distance: 97.8
click at [516, 253] on div "Yes CCWDSAN 16483.27 GiB 6875.42 GiB 41.71 % 1.02 GiB 16 GiB 4 VMware Yes CCWD1…" at bounding box center [517, 350] width 980 height 351
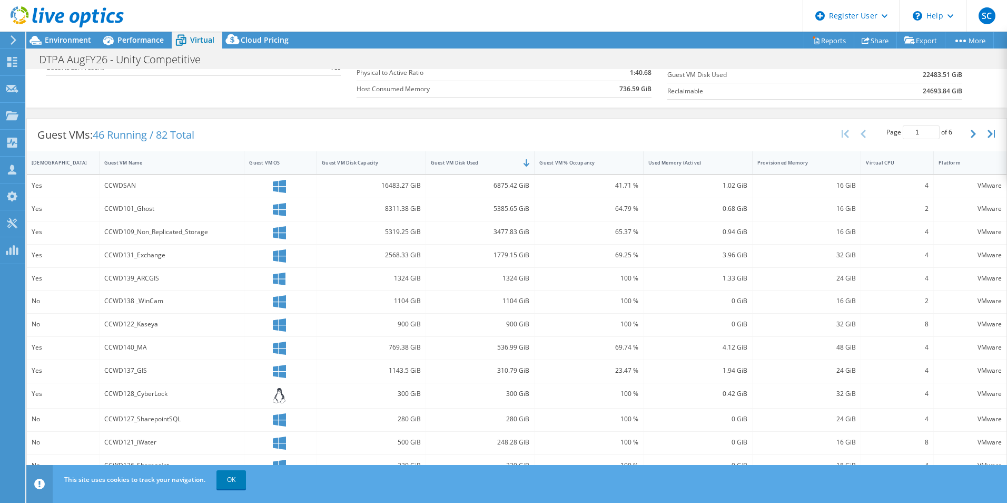
click at [149, 178] on div "CCWDSAN" at bounding box center [172, 186] width 145 height 23
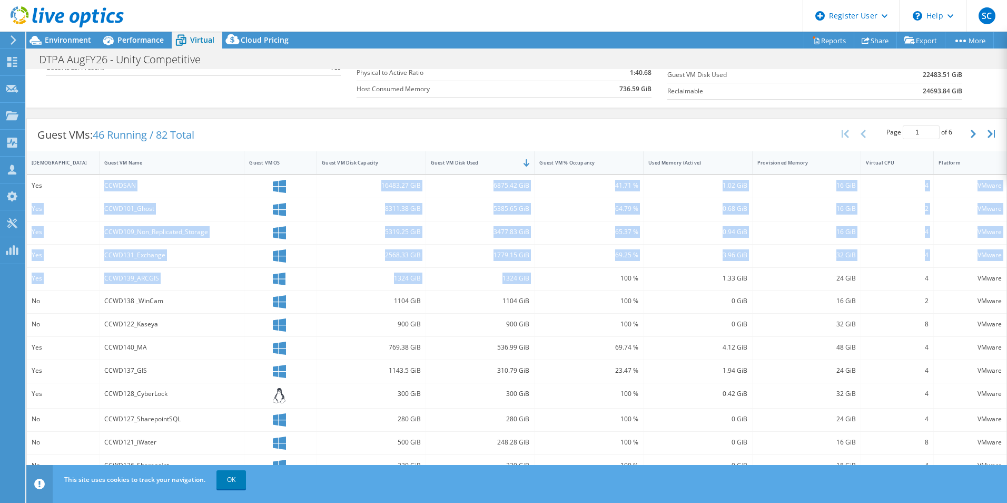
drag, startPoint x: 102, startPoint y: 177, endPoint x: 571, endPoint y: 269, distance: 477.2
click at [571, 269] on div "Yes CCWDSAN 16483.27 GiB 6875.42 GiB 41.71 % 1.02 GiB 16 GiB 4 VMware Yes CCWD1…" at bounding box center [517, 350] width 980 height 351
click at [529, 189] on div "6875.42 GiB" at bounding box center [480, 186] width 109 height 23
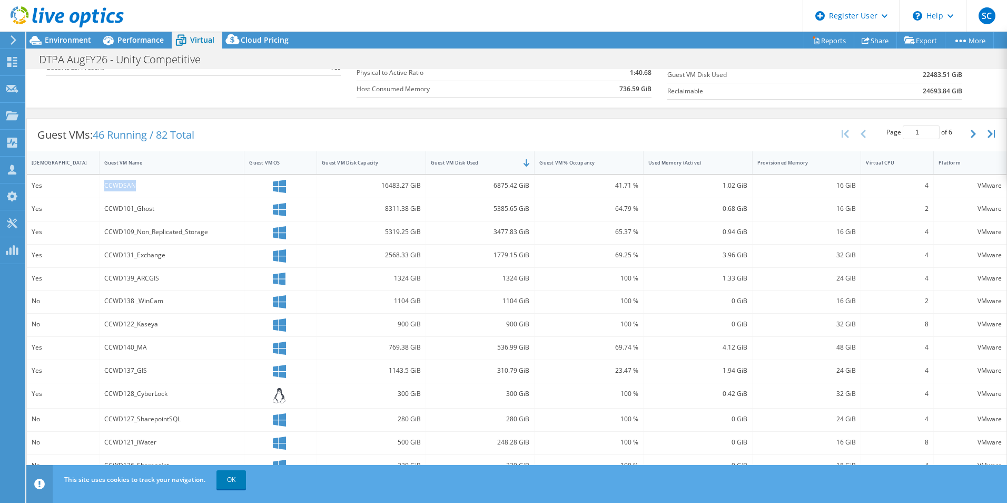
drag, startPoint x: 136, startPoint y: 187, endPoint x: 83, endPoint y: 181, distance: 54.1
click at [83, 181] on div "Yes CCWDSAN 16483.27 GiB 6875.42 GiB 41.71 % 1.02 GiB 16 GiB 4 VMware" at bounding box center [517, 186] width 980 height 23
drag, startPoint x: 83, startPoint y: 181, endPoint x: 73, endPoint y: 206, distance: 27.2
click at [73, 206] on div "Yes CCWD101_Ghost 8311.38 GiB 5385.65 GiB 64.79 % 0.68 GiB 16 GiB 2 VMware" at bounding box center [517, 209] width 980 height 23
drag, startPoint x: 47, startPoint y: 307, endPoint x: 29, endPoint y: 308, distance: 18.5
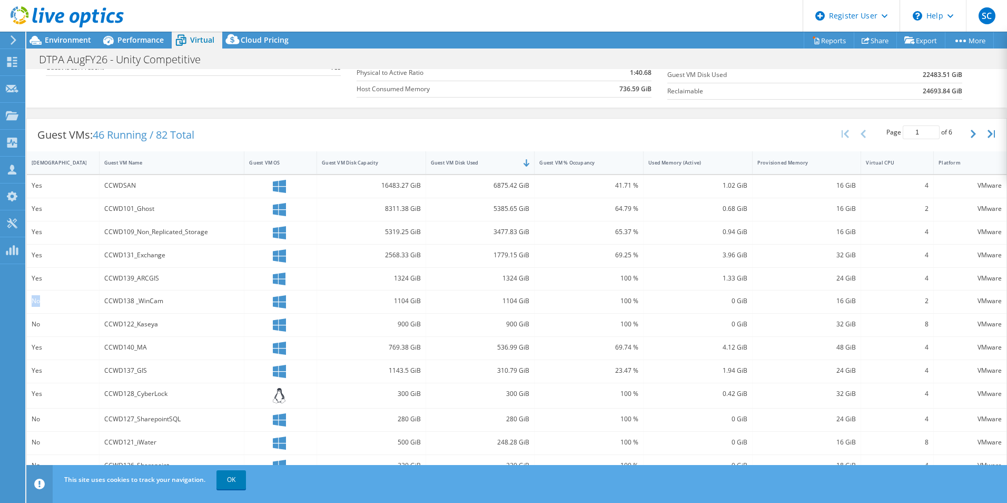
click at [29, 308] on div "No" at bounding box center [63, 301] width 73 height 23
drag, startPoint x: 51, startPoint y: 425, endPoint x: 18, endPoint y: 425, distance: 33.2
click at [18, 425] on div "SC Dell User Sydney Caro Sydney.Caro@Dell.com Dell My Profile Log Out \n Help E…" at bounding box center [503, 251] width 1007 height 503
drag, startPoint x: 18, startPoint y: 425, endPoint x: 48, endPoint y: 428, distance: 30.7
click at [43, 431] on div "No" at bounding box center [63, 442] width 73 height 23
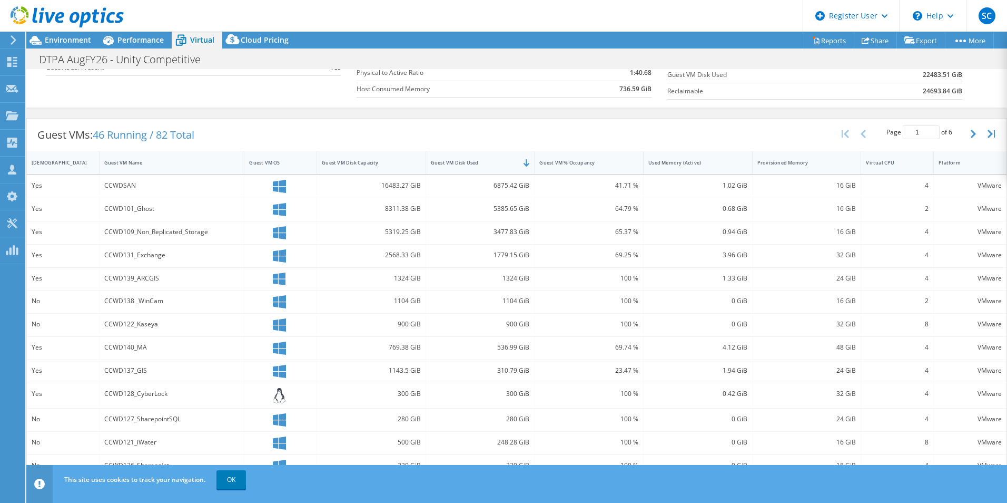
scroll to position [0, 0]
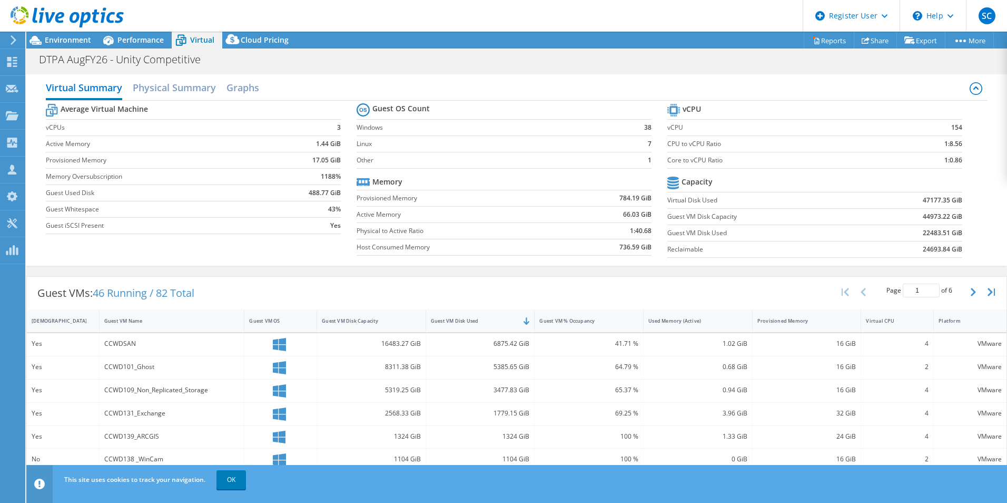
drag, startPoint x: 345, startPoint y: 176, endPoint x: 41, endPoint y: 120, distance: 308.6
click at [41, 120] on div "Virtual Summary Physical Summary Graphs Average Virtual Machine vCPUs 3 Active …" at bounding box center [516, 169] width 981 height 191
click at [75, 40] on span "Environment" at bounding box center [68, 40] width 46 height 10
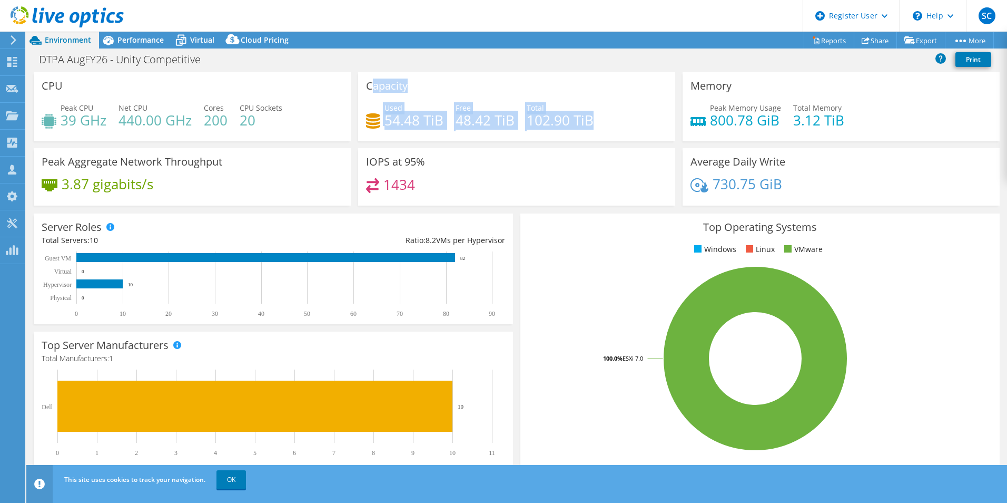
drag, startPoint x: 626, startPoint y: 130, endPoint x: 370, endPoint y: 85, distance: 260.0
click at [370, 85] on div "Capacity Used 54.48 TiB Free 48.42 TiB Total 102.90 TiB" at bounding box center [516, 106] width 317 height 69
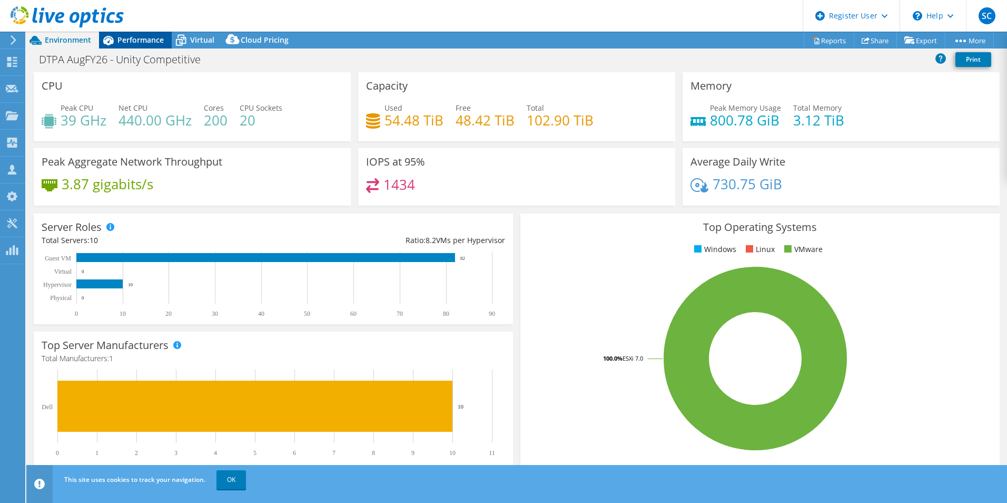
click at [133, 39] on span "Performance" at bounding box center [140, 40] width 46 height 10
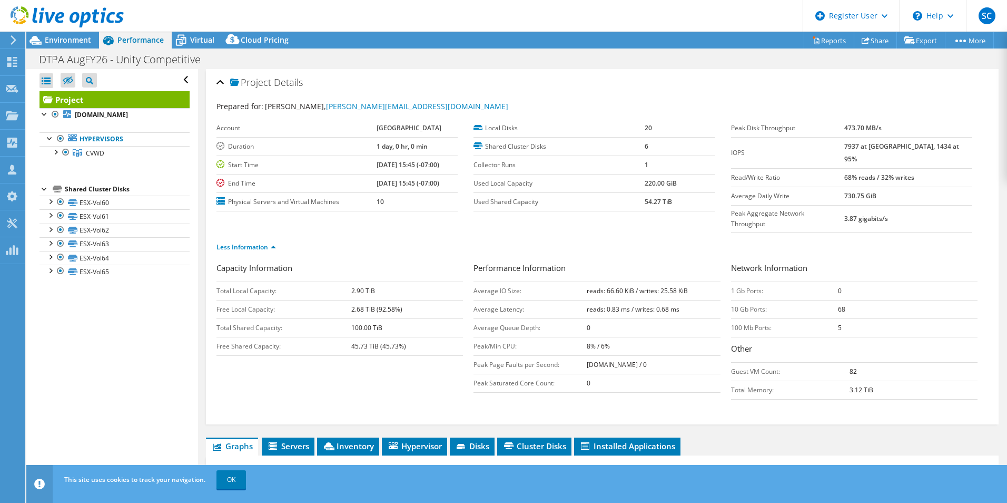
scroll to position [158, 0]
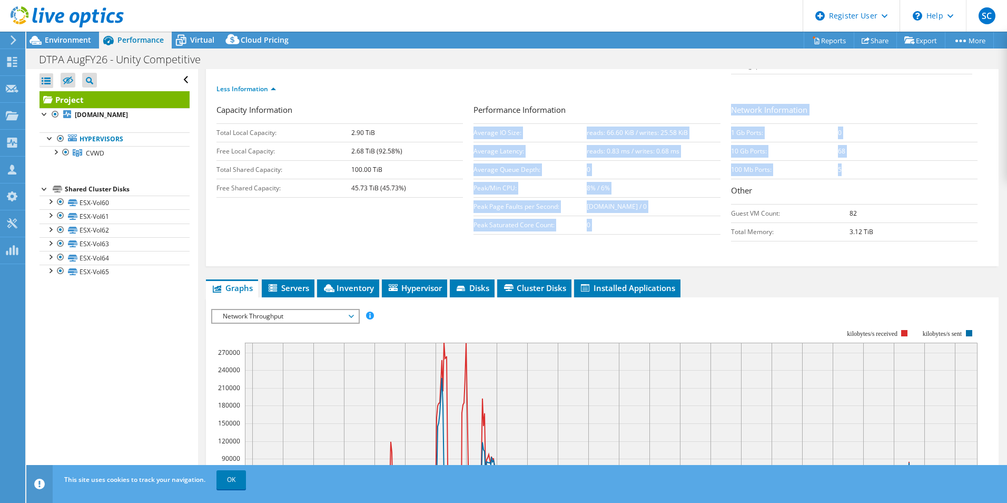
drag, startPoint x: 771, startPoint y: 137, endPoint x: 720, endPoint y: 113, distance: 57.0
click at [720, 113] on div "Capacity Information Total Local Capacity: 2.90 TiB Free Local Capacity: 2.68 T…" at bounding box center [603, 175] width 772 height 143
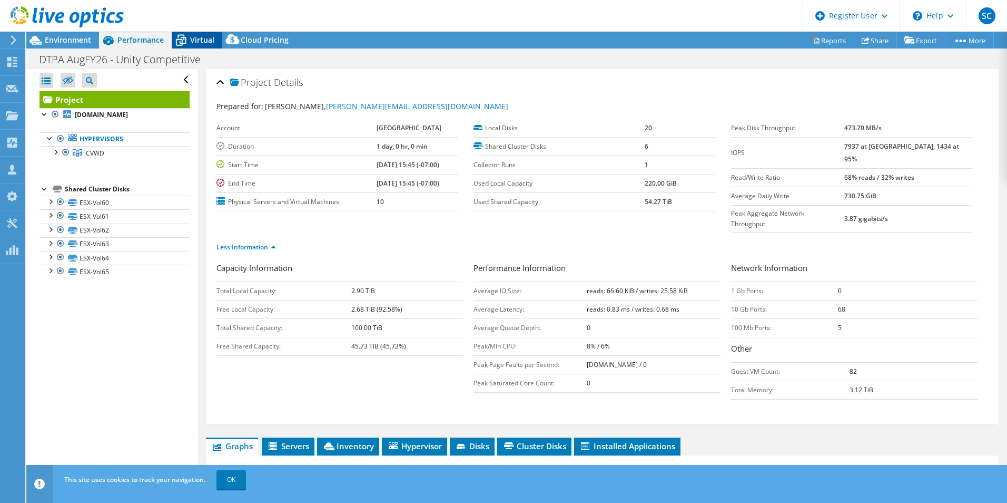
click at [196, 37] on span "Virtual" at bounding box center [202, 40] width 24 height 10
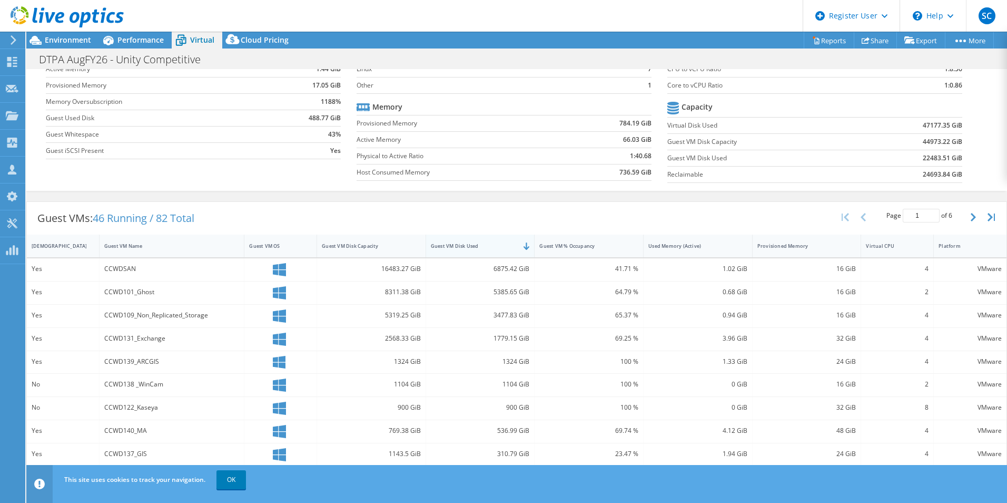
scroll to position [49, 0]
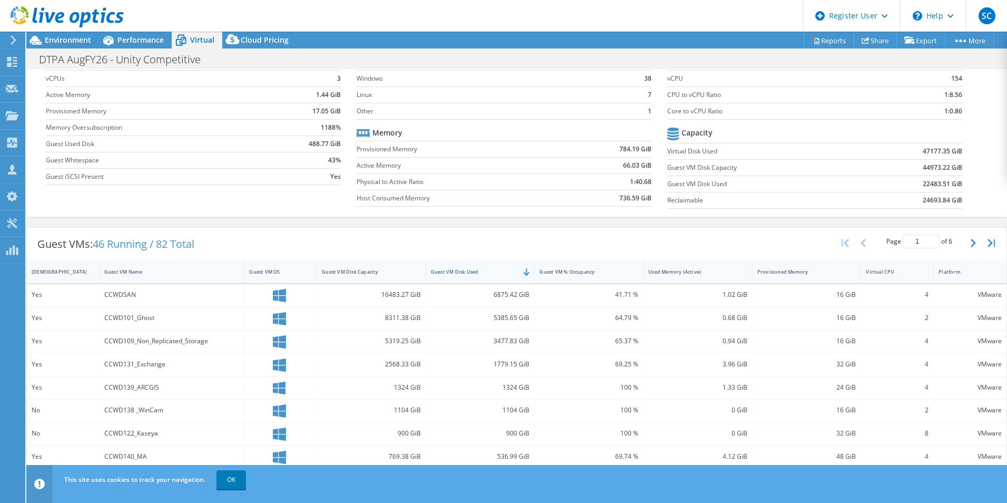
click at [496, 269] on div "Guest VM Disk Used" at bounding box center [474, 271] width 86 height 7
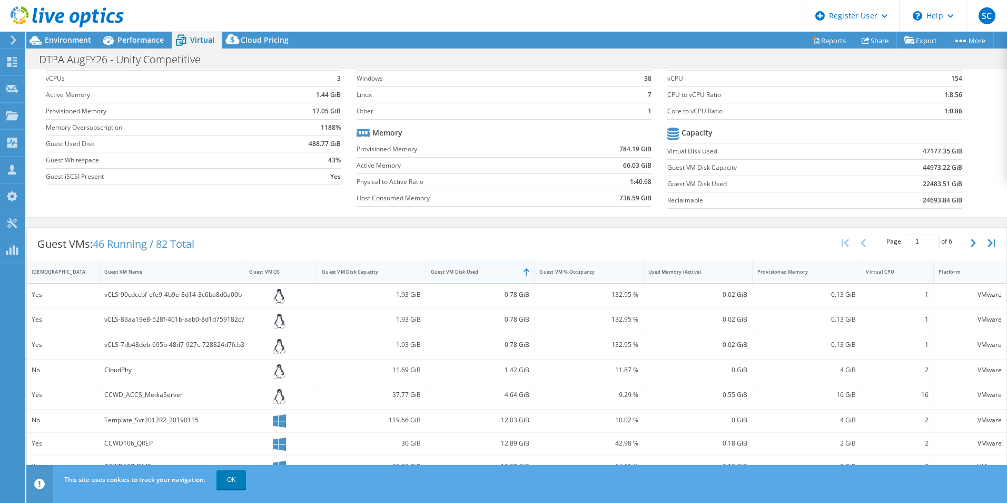
click at [489, 269] on div "Guest VM Disk Used" at bounding box center [474, 271] width 86 height 7
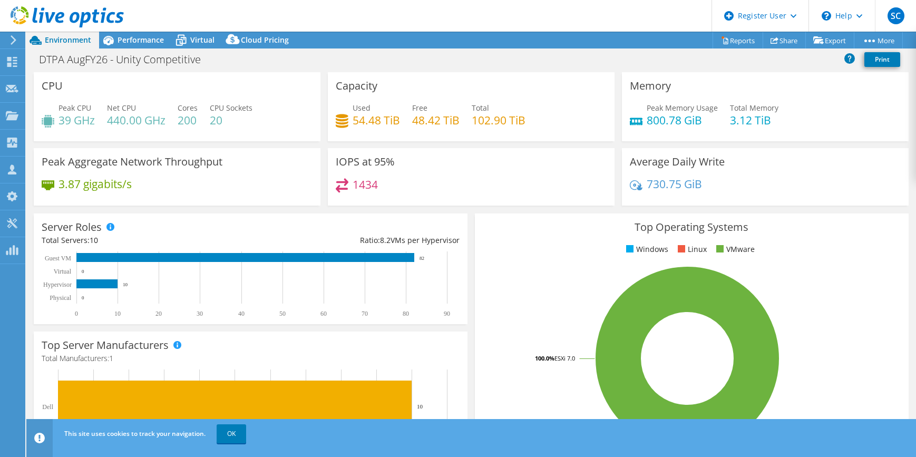
select select "USD"
